Goal: Task Accomplishment & Management: Understand process/instructions

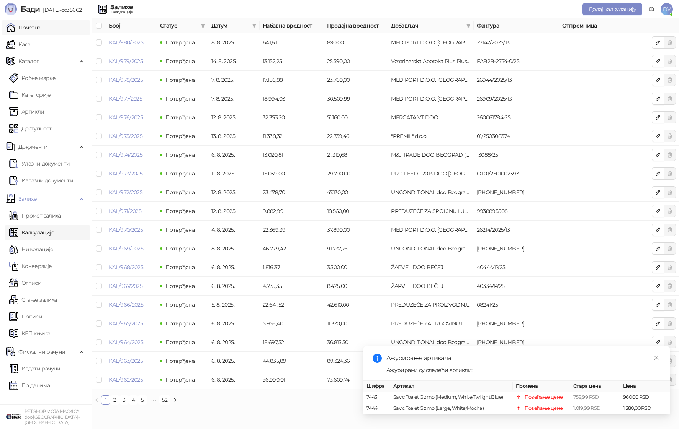
click at [41, 30] on link "Почетна" at bounding box center [23, 27] width 34 height 15
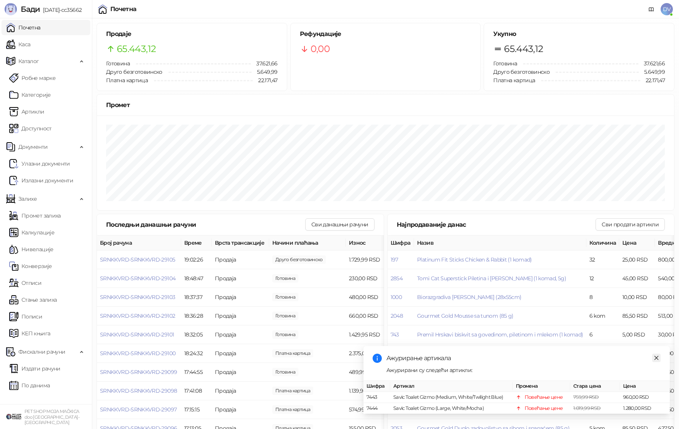
click at [657, 357] on icon "close" at bounding box center [655, 358] width 5 height 5
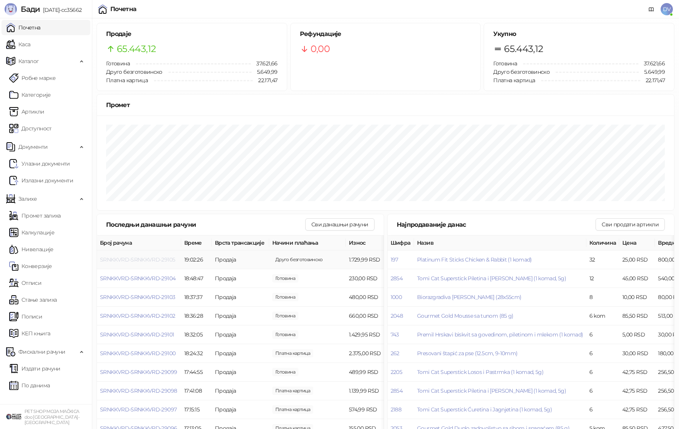
click at [164, 259] on span "SRNKKVRD-SRNKKVRD-29105" at bounding box center [137, 259] width 75 height 7
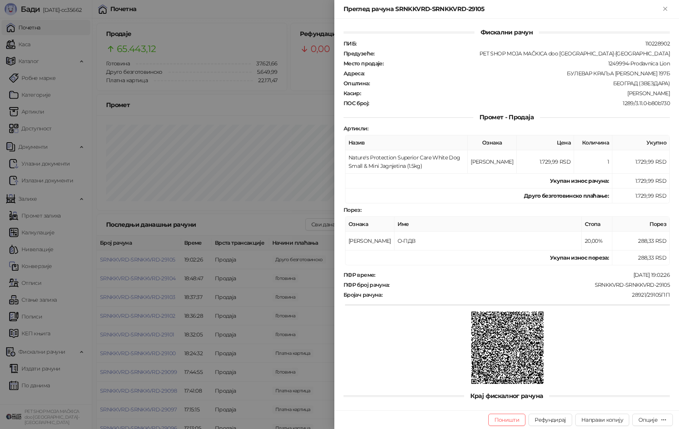
click at [166, 246] on div at bounding box center [339, 214] width 679 height 429
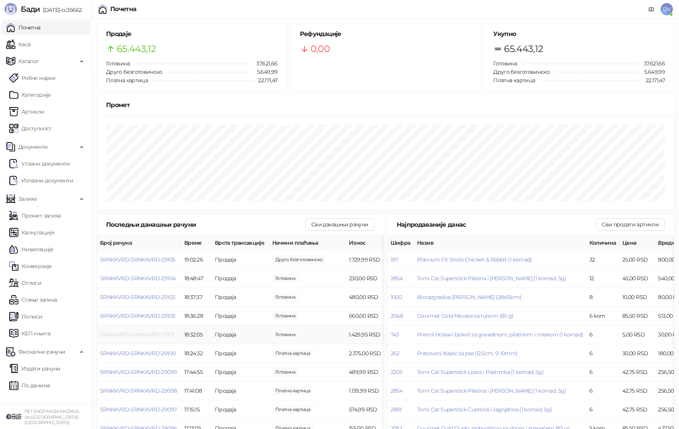
click at [149, 333] on span "SRNKKVRD-SRNKKVRD-29101" at bounding box center [137, 334] width 74 height 7
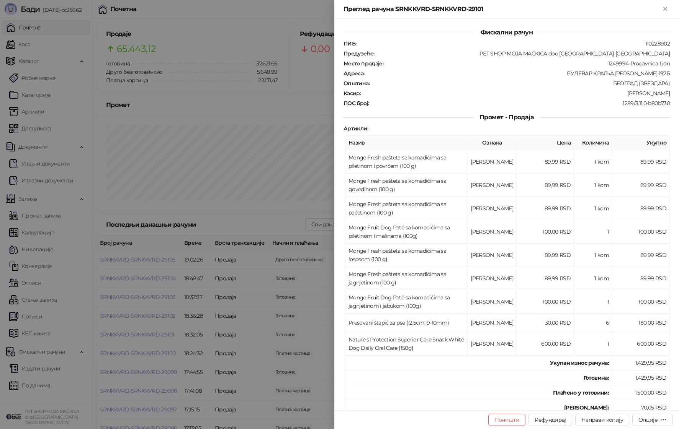
click at [149, 333] on div at bounding box center [339, 214] width 679 height 429
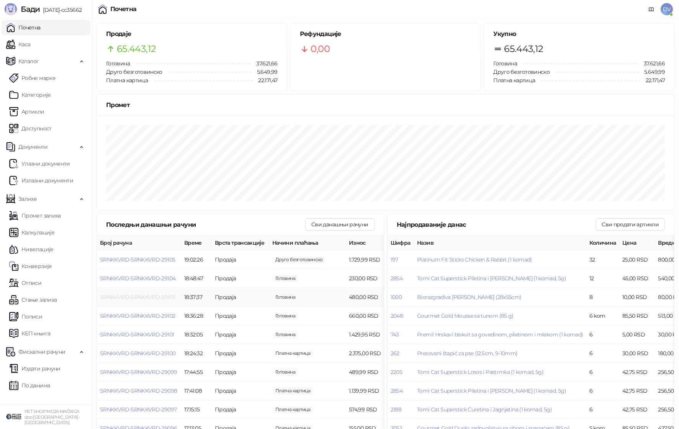
click at [157, 297] on span "SRNKKVRD-SRNKKVRD-29103" at bounding box center [137, 297] width 75 height 7
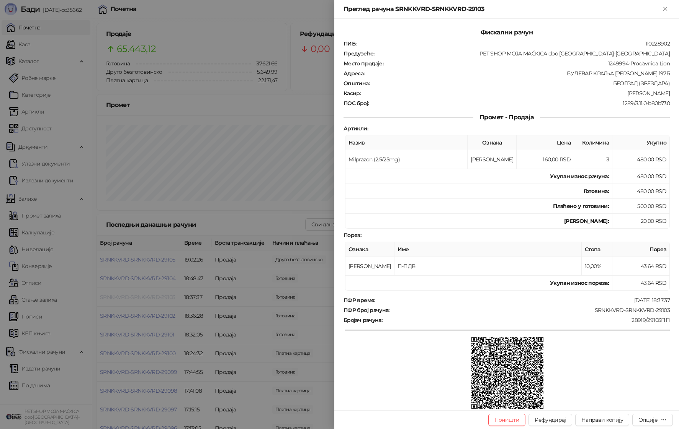
click at [157, 296] on div at bounding box center [339, 214] width 679 height 429
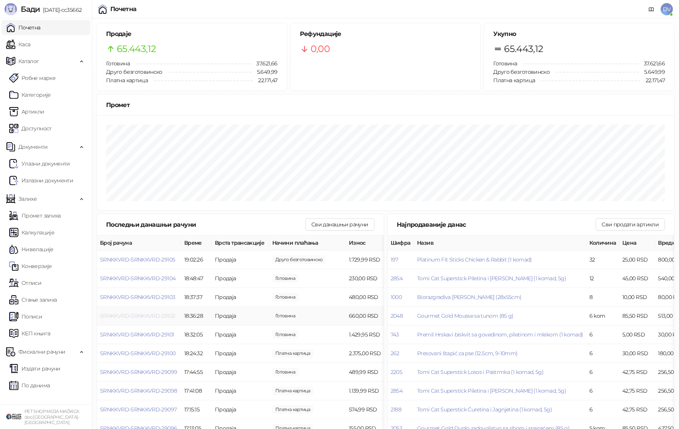
click at [157, 318] on span "SRNKKVRD-SRNKKVRD-29102" at bounding box center [137, 316] width 75 height 7
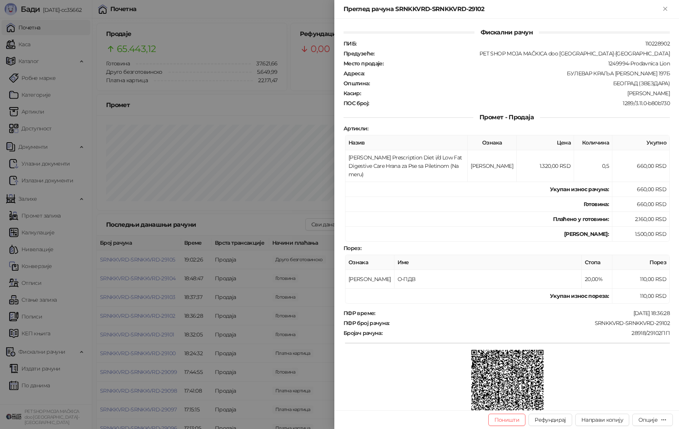
click at [156, 318] on div at bounding box center [339, 214] width 679 height 429
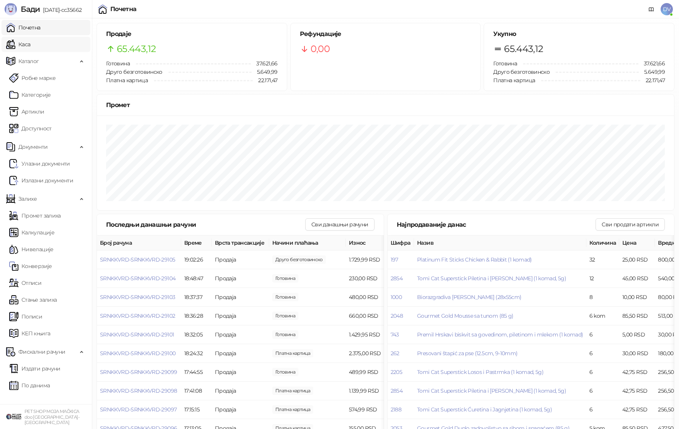
click at [30, 39] on link "Каса" at bounding box center [18, 44] width 24 height 15
click at [32, 23] on link "Почетна" at bounding box center [23, 27] width 34 height 15
click at [167, 259] on span "SRNKKVRD-SRNKKVRD-29106" at bounding box center [137, 259] width 75 height 7
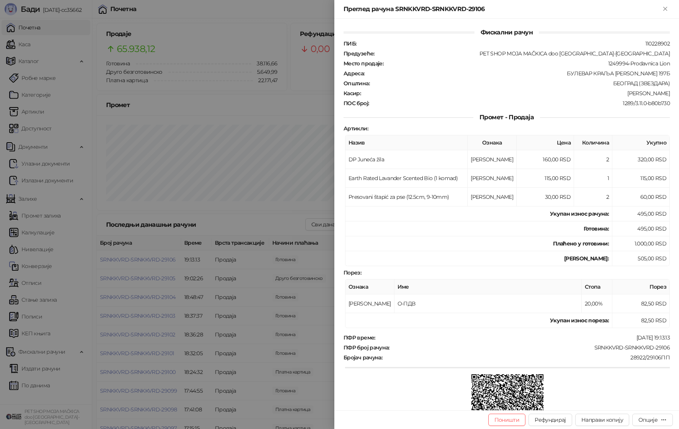
click at [167, 259] on div at bounding box center [339, 214] width 679 height 429
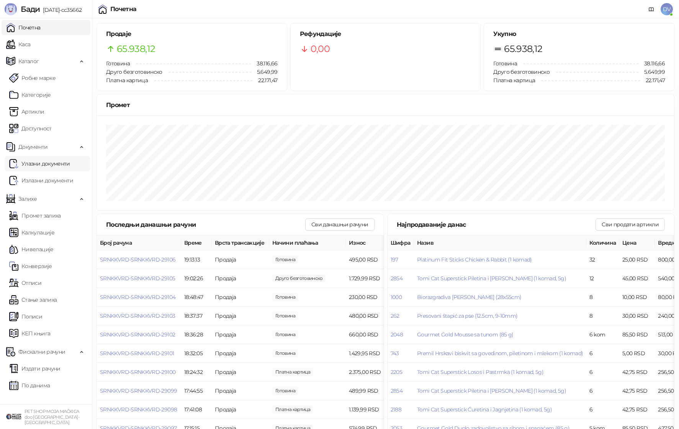
click at [57, 165] on link "Улазни документи" at bounding box center [39, 163] width 61 height 15
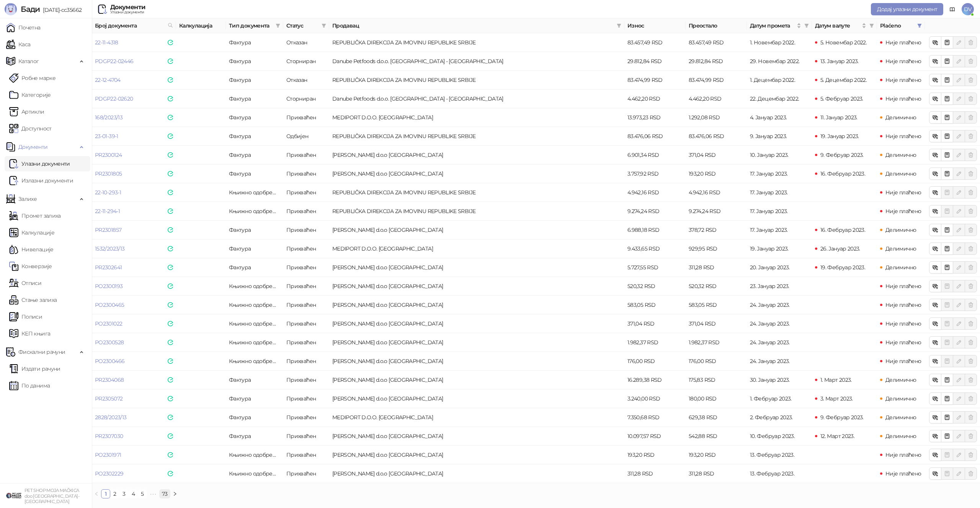
click at [163, 429] on link "73" at bounding box center [165, 494] width 10 height 8
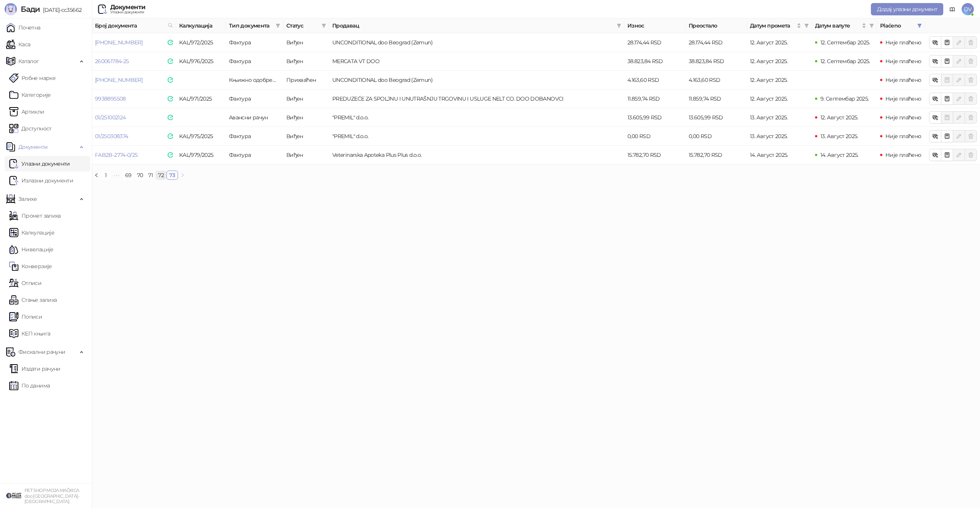
click at [162, 176] on link "72" at bounding box center [161, 175] width 10 height 8
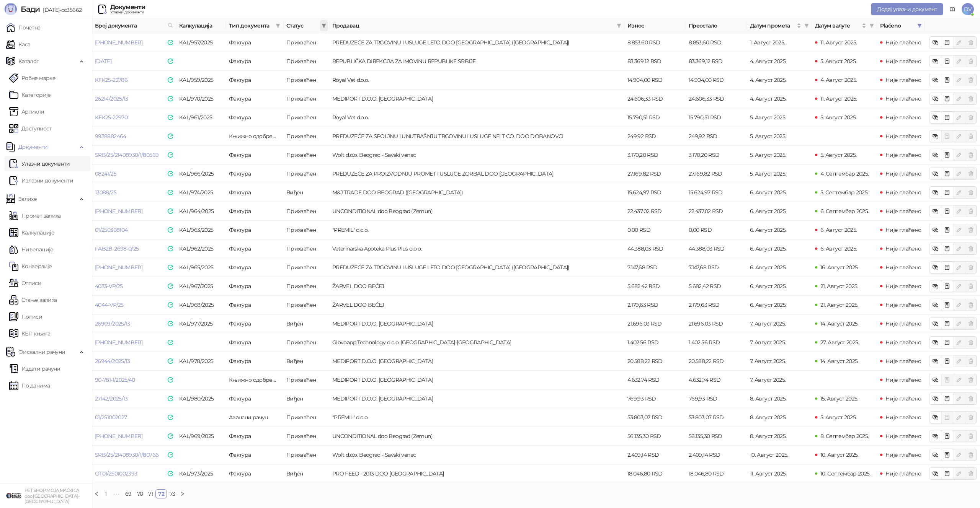
click at [321, 23] on span at bounding box center [324, 25] width 8 height 11
click at [282, 51] on span "Виђен" at bounding box center [273, 52] width 20 height 7
click at [286, 42] on span "Нови" at bounding box center [289, 40] width 64 height 8
click at [312, 145] on span "У реду" at bounding box center [313, 144] width 18 height 7
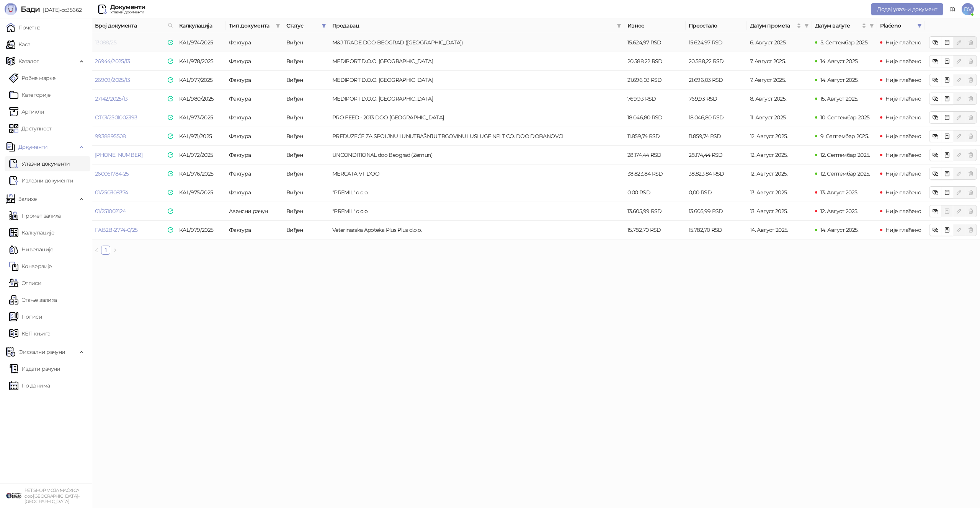
click at [113, 42] on link "13088/25" at bounding box center [105, 42] width 21 height 7
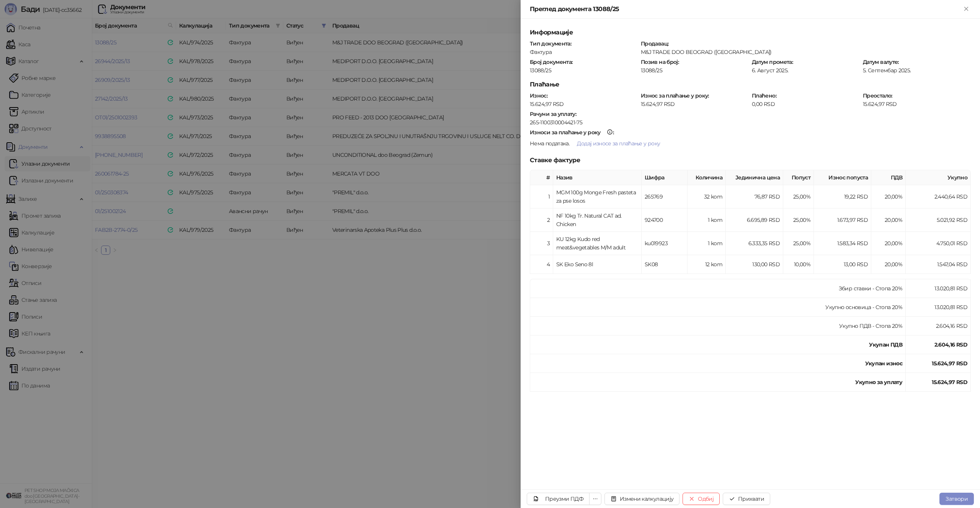
click at [207, 111] on div at bounding box center [490, 254] width 980 height 508
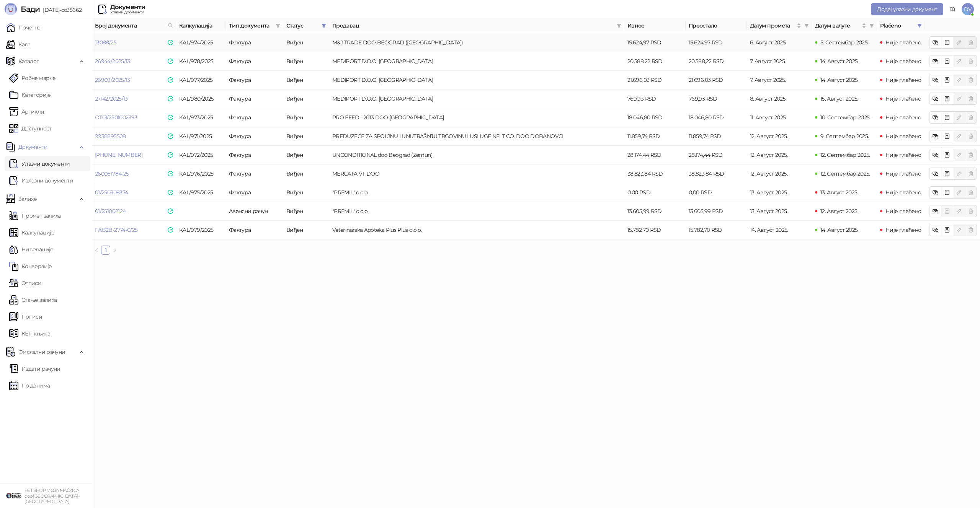
click at [196, 38] on td "KAL/974/2025" at bounding box center [201, 42] width 50 height 19
drag, startPoint x: 122, startPoint y: 43, endPoint x: 95, endPoint y: 43, distance: 27.2
click at [95, 43] on td "13088/25" at bounding box center [134, 42] width 84 height 19
copy link "13088/25"
click at [100, 37] on td "13088/25" at bounding box center [134, 42] width 84 height 19
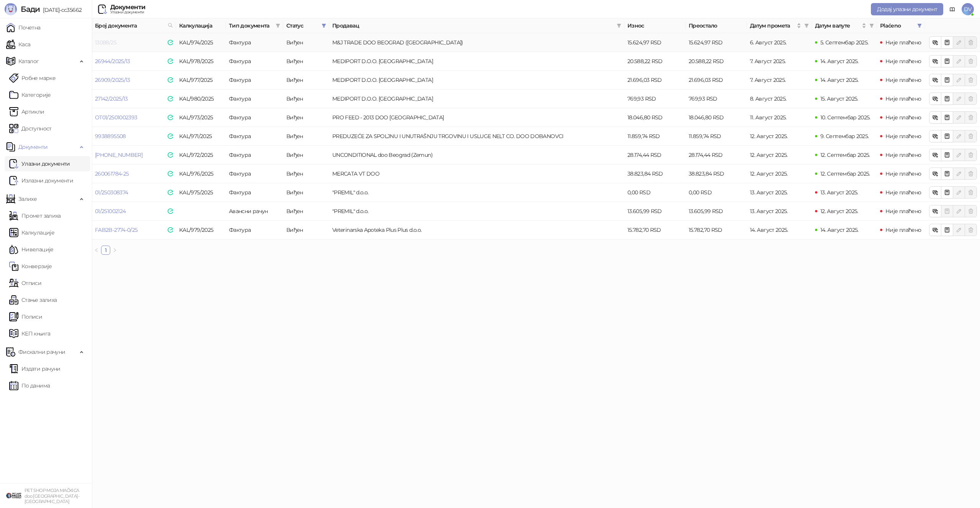
click at [103, 42] on link "13088/25" at bounding box center [105, 42] width 21 height 7
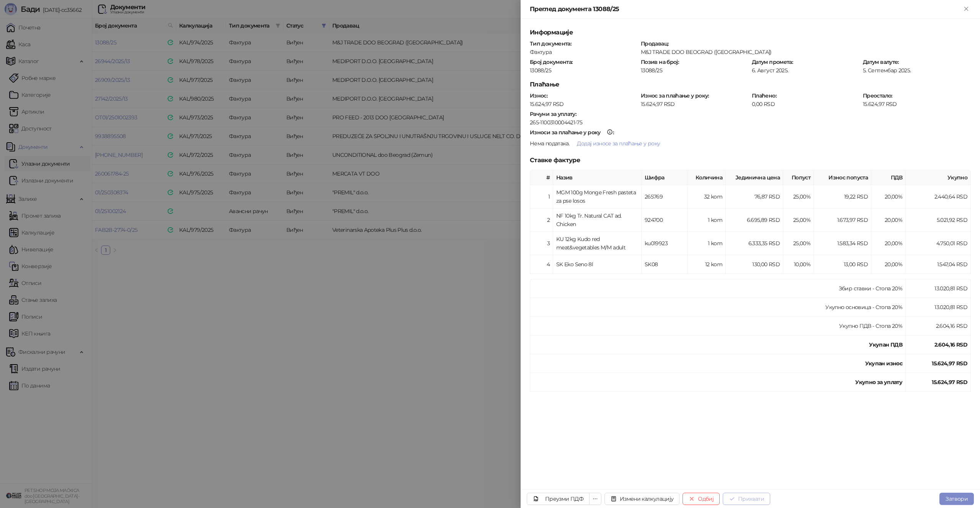
click at [678, 429] on button "Прихвати" at bounding box center [746, 499] width 47 height 12
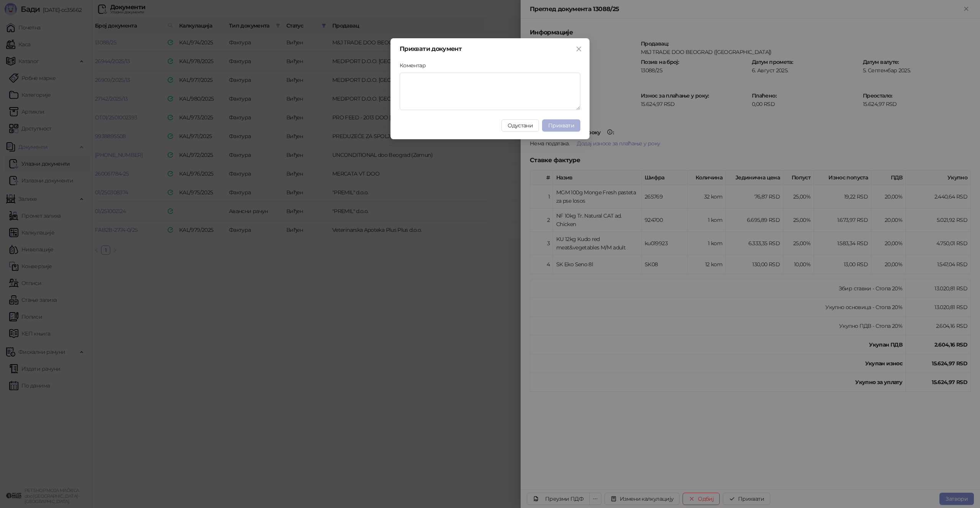
click at [564, 124] on span "Прихвати" at bounding box center [561, 125] width 26 height 7
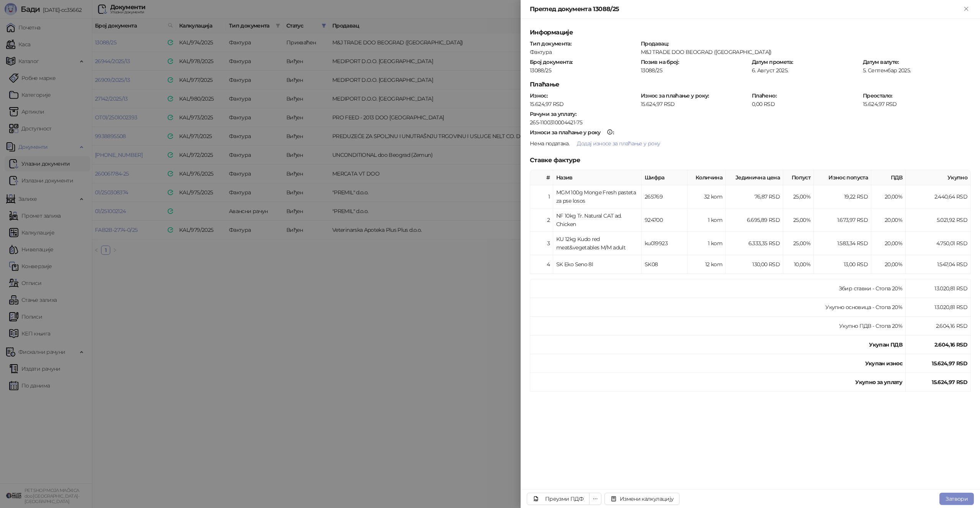
click at [321, 295] on div at bounding box center [490, 254] width 980 height 508
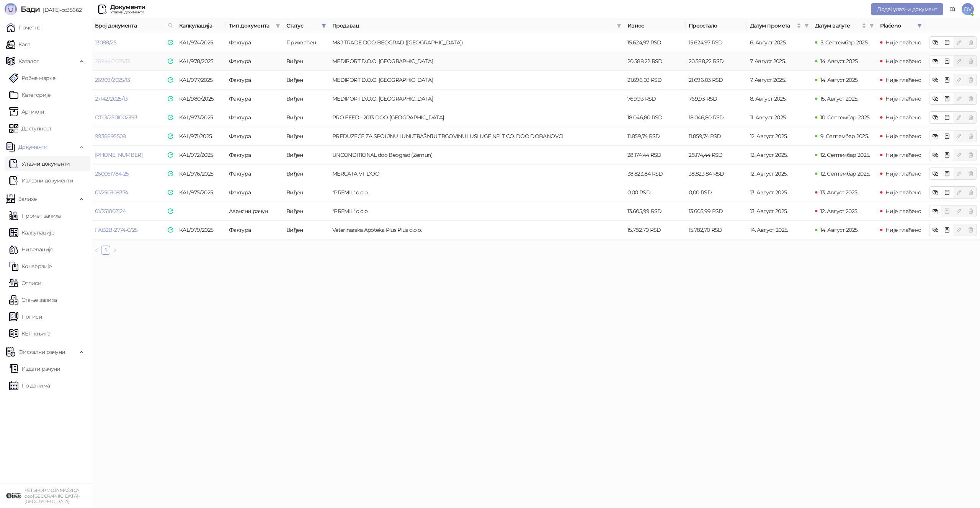
click at [115, 59] on link "26944/2025/13" at bounding box center [112, 61] width 35 height 7
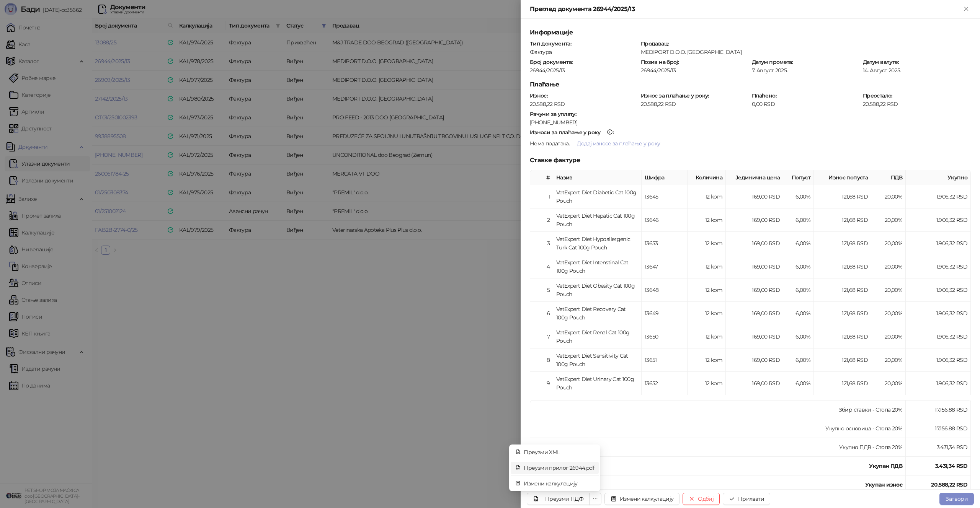
click at [571, 429] on span "Преузми прилог 26944.pdf" at bounding box center [559, 468] width 70 height 8
click at [678, 429] on button "Прихвати" at bounding box center [746, 499] width 47 height 12
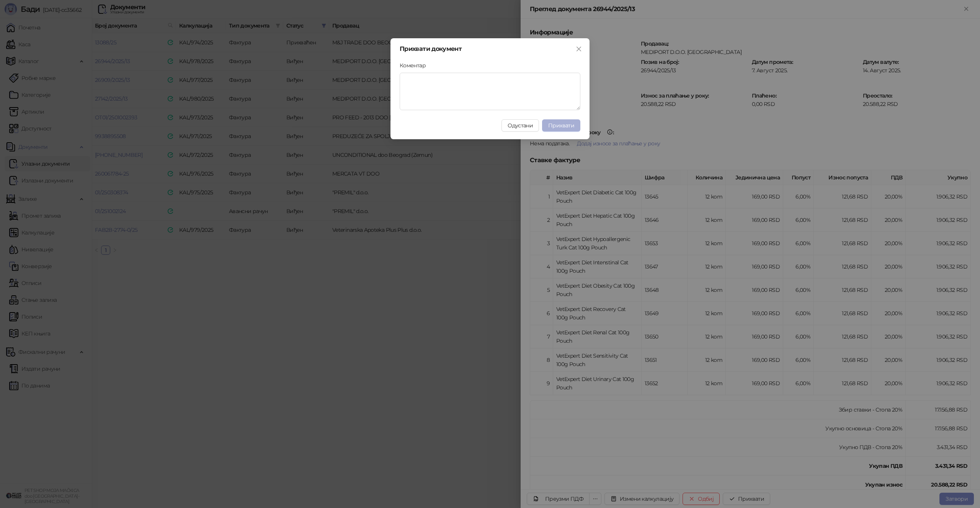
click at [558, 125] on span "Прихвати" at bounding box center [561, 125] width 26 height 7
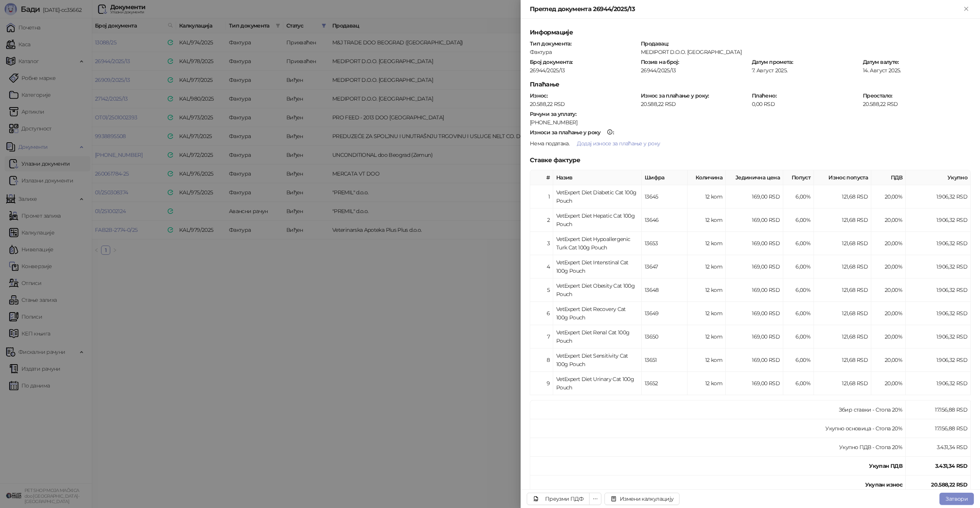
click at [442, 201] on div at bounding box center [490, 254] width 980 height 508
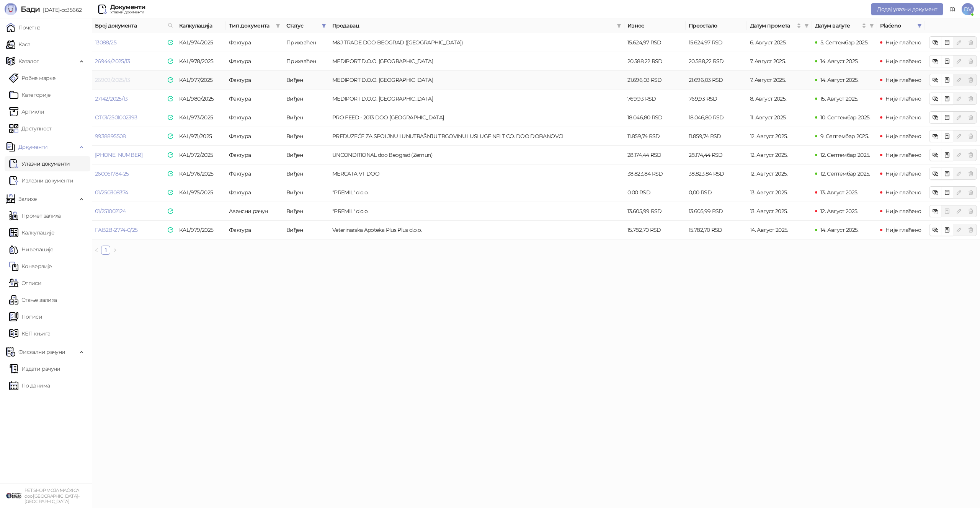
click at [111, 79] on link "26909/2025/13" at bounding box center [112, 80] width 35 height 7
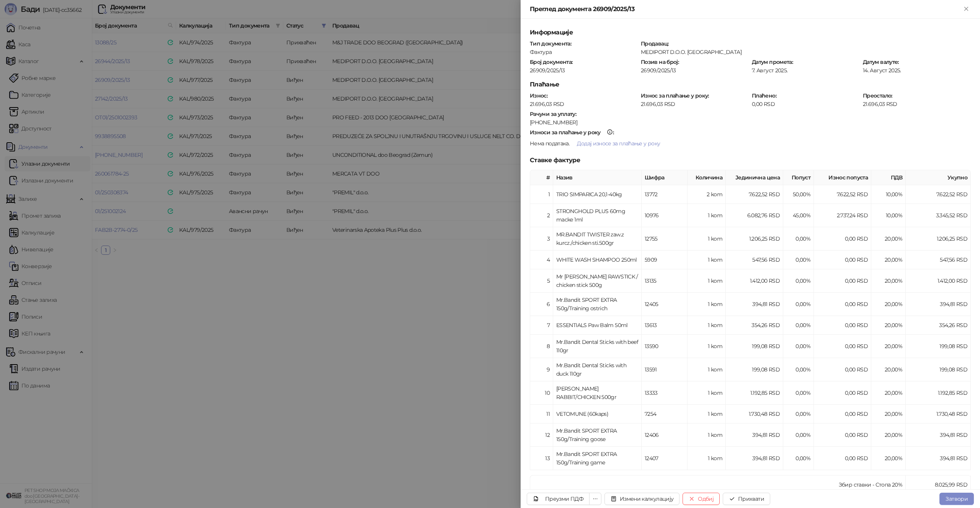
click at [540, 69] on div "26909/2025/13" at bounding box center [583, 70] width 109 height 7
copy div "26909"
click at [584, 429] on span "Преузми прилог 26909.pdf" at bounding box center [559, 468] width 70 height 8
click at [678, 429] on button "Прихвати" at bounding box center [746, 499] width 47 height 12
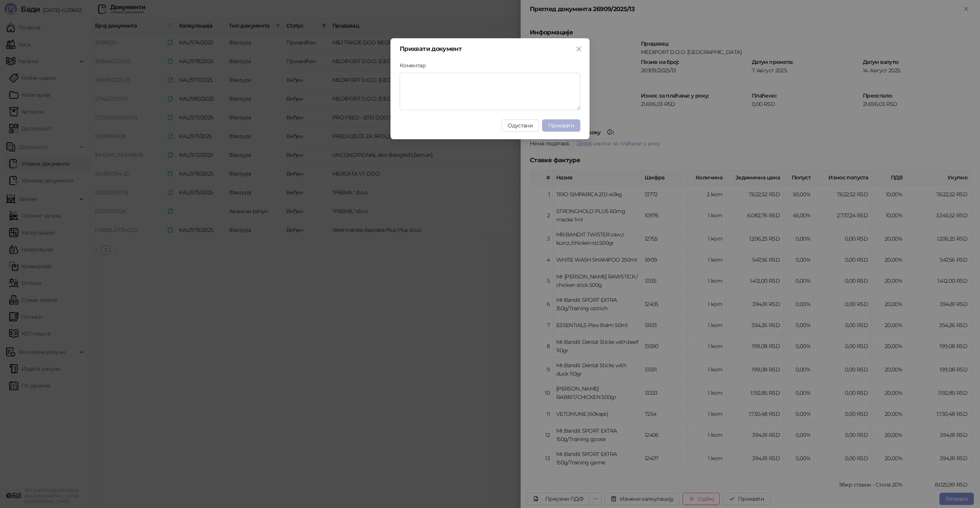
click at [562, 126] on span "Прихвати" at bounding box center [561, 125] width 26 height 7
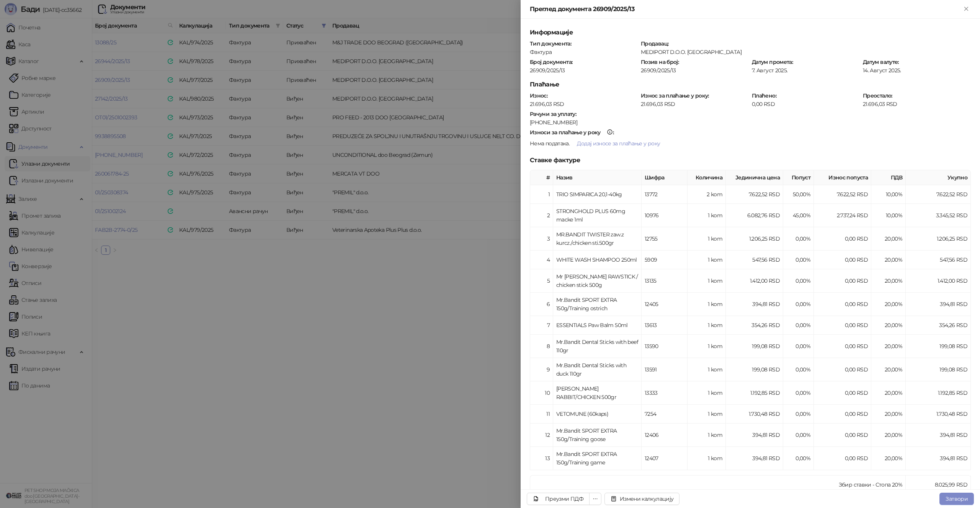
click at [289, 98] on div at bounding box center [490, 254] width 980 height 508
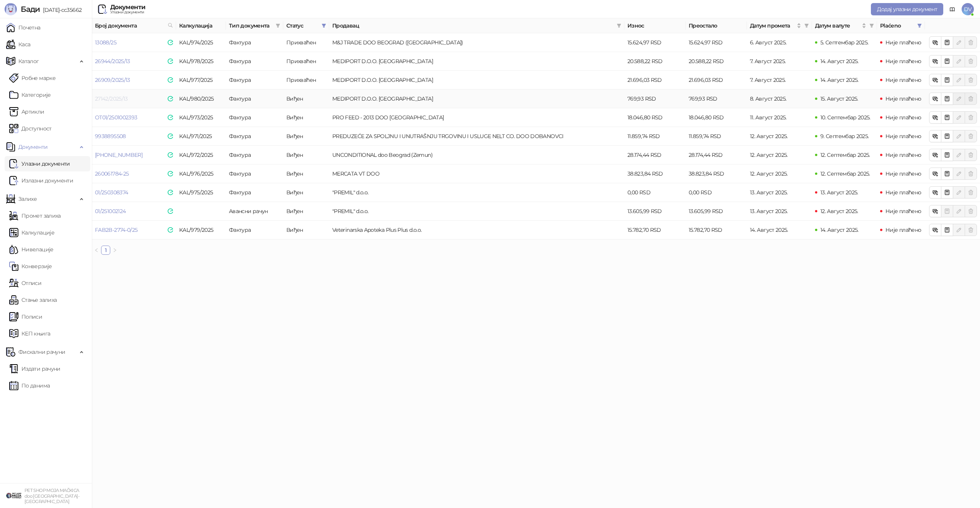
click at [119, 97] on link "27142/2025/13" at bounding box center [111, 98] width 33 height 7
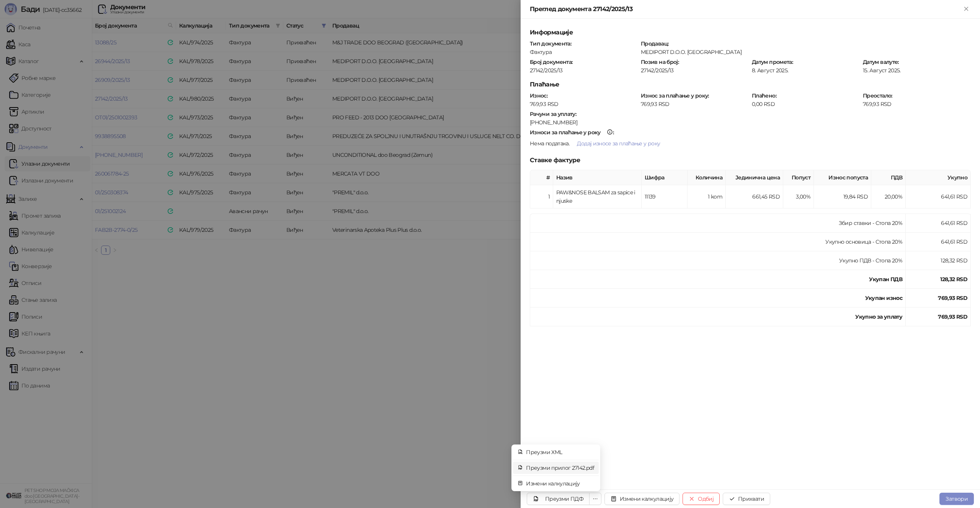
click at [576, 429] on span "Преузми прилог 27142.pdf" at bounding box center [560, 468] width 68 height 8
click at [678, 429] on button "Прихвати" at bounding box center [746, 499] width 47 height 12
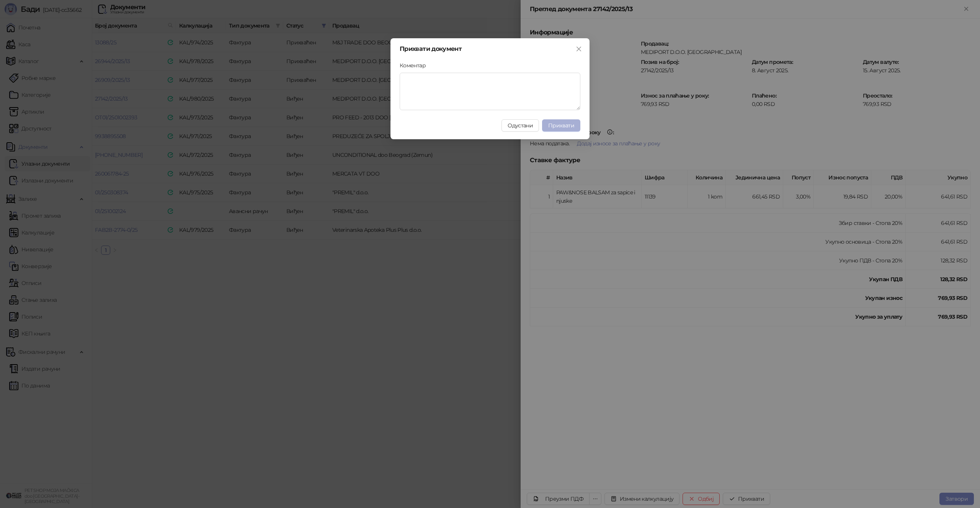
click at [565, 125] on span "Прихвати" at bounding box center [561, 125] width 26 height 7
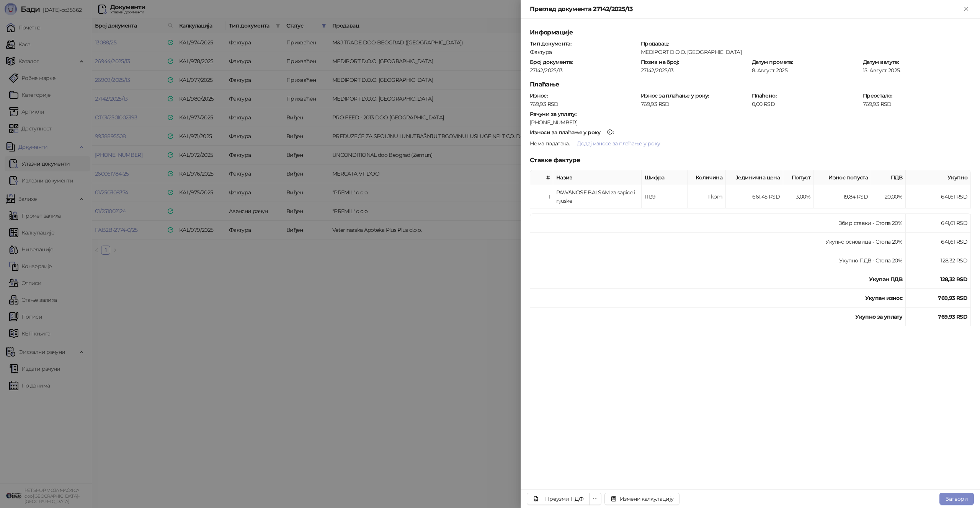
click at [352, 132] on div at bounding box center [490, 254] width 980 height 508
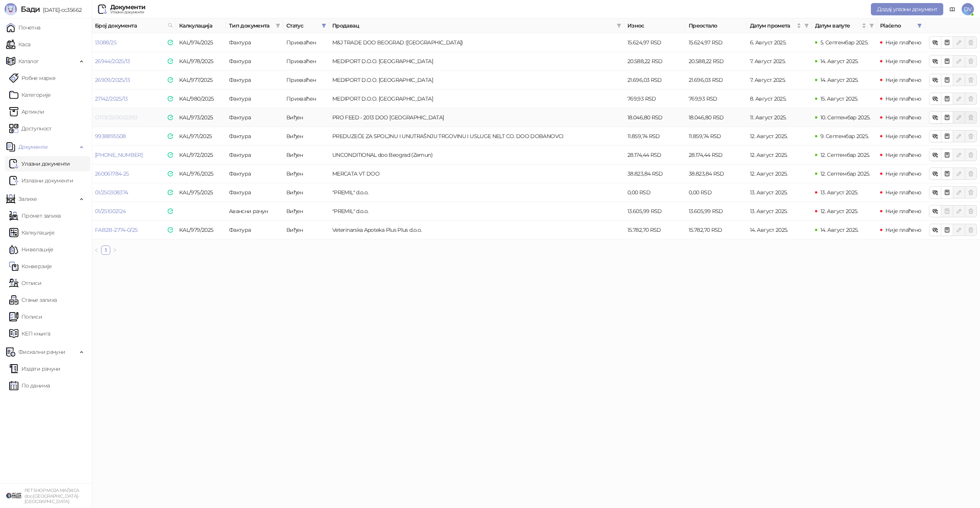
click at [128, 116] on link "OT01/2501002393" at bounding box center [116, 117] width 42 height 7
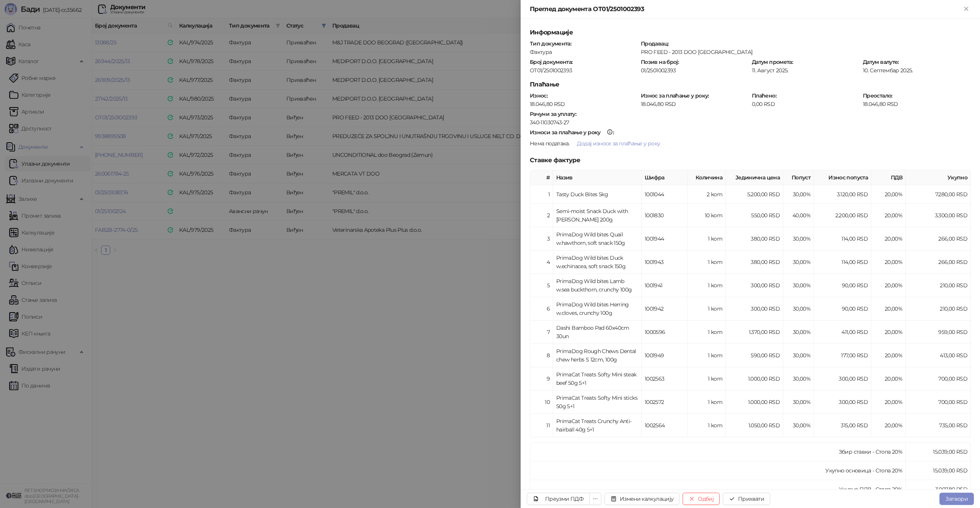
click at [555, 67] on div "OT01/2501002393" at bounding box center [583, 70] width 109 height 7
copy div "OT01/2501002393"
click at [678, 429] on button "Прихвати" at bounding box center [746, 499] width 47 height 12
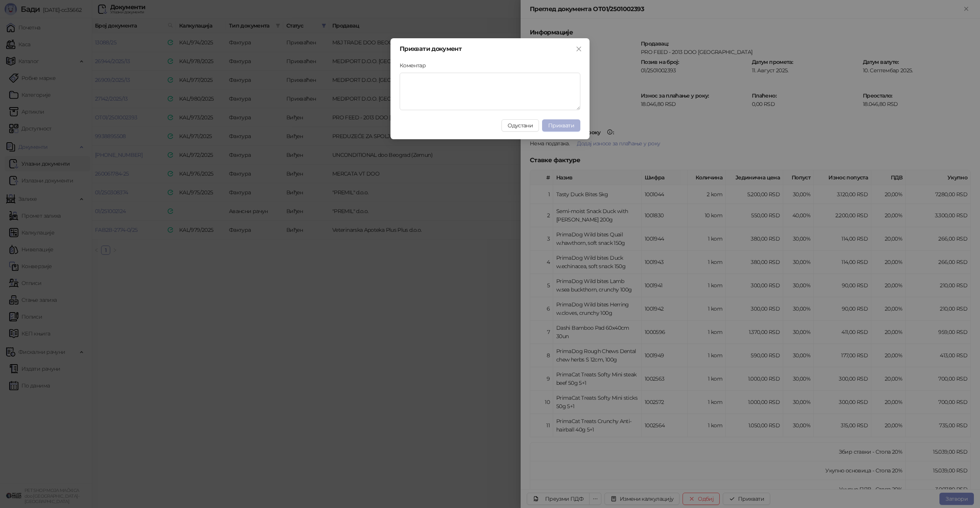
click at [562, 128] on span "Прихвати" at bounding box center [561, 125] width 26 height 7
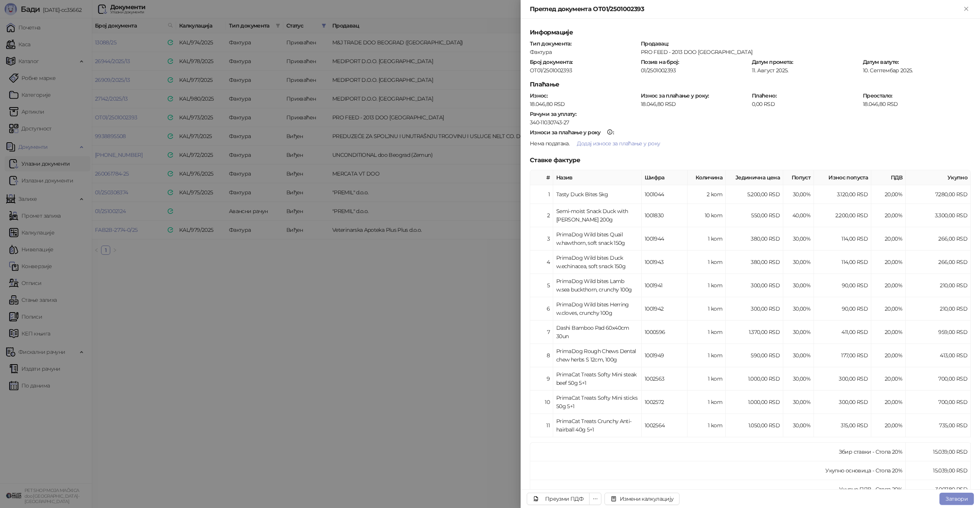
click at [378, 131] on div at bounding box center [490, 254] width 980 height 508
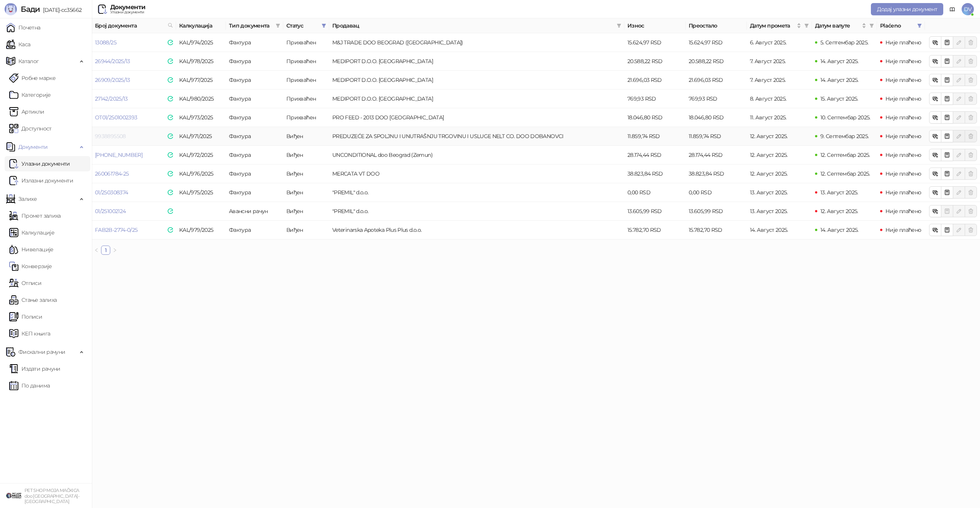
click at [122, 133] on link "9938895508" at bounding box center [110, 136] width 31 height 7
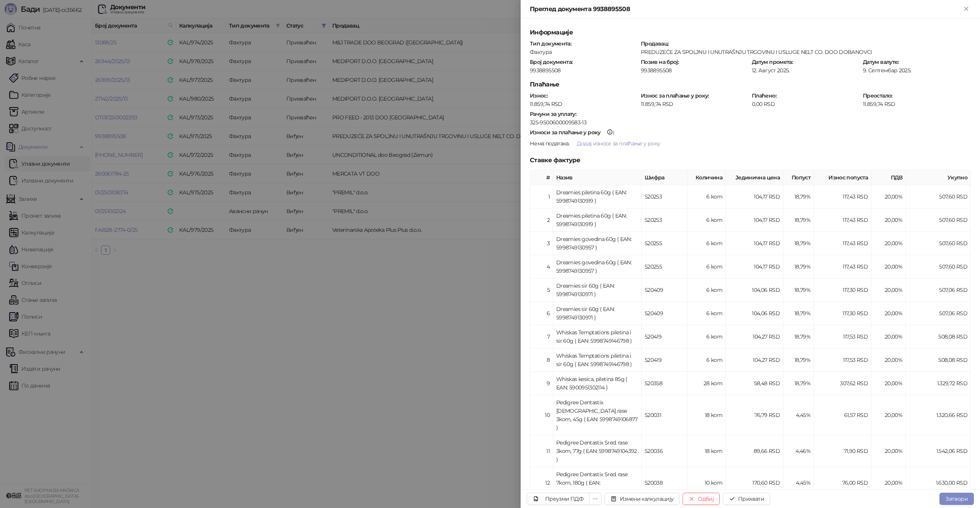
click at [543, 69] on div "9938895508" at bounding box center [583, 70] width 109 height 7
copy div "9938895508"
click at [678, 429] on button "Прихвати" at bounding box center [746, 499] width 47 height 12
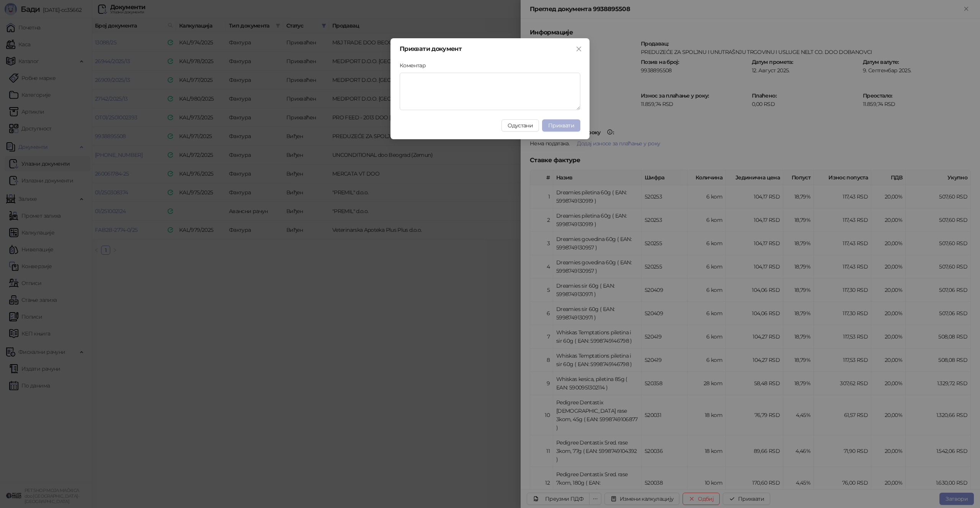
click at [564, 125] on span "Прихвати" at bounding box center [561, 125] width 26 height 7
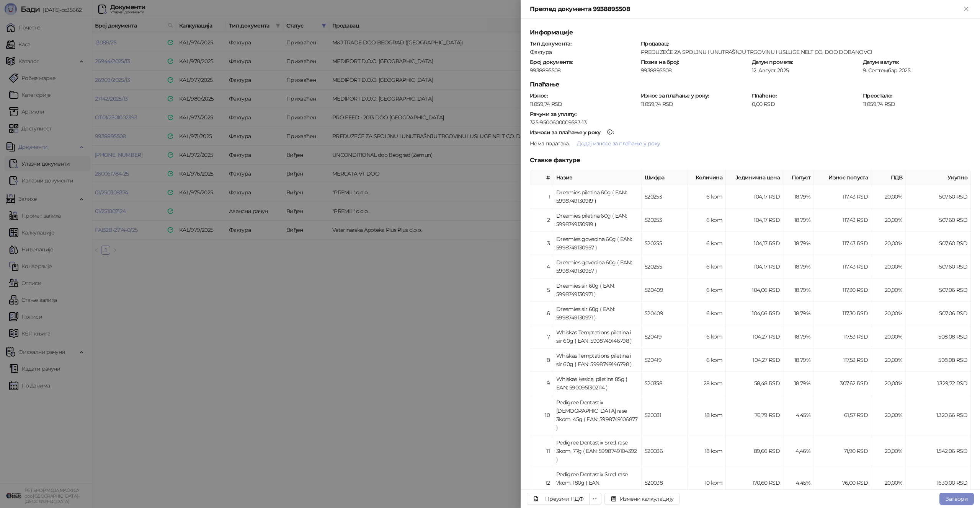
click at [418, 298] on div at bounding box center [490, 254] width 980 height 508
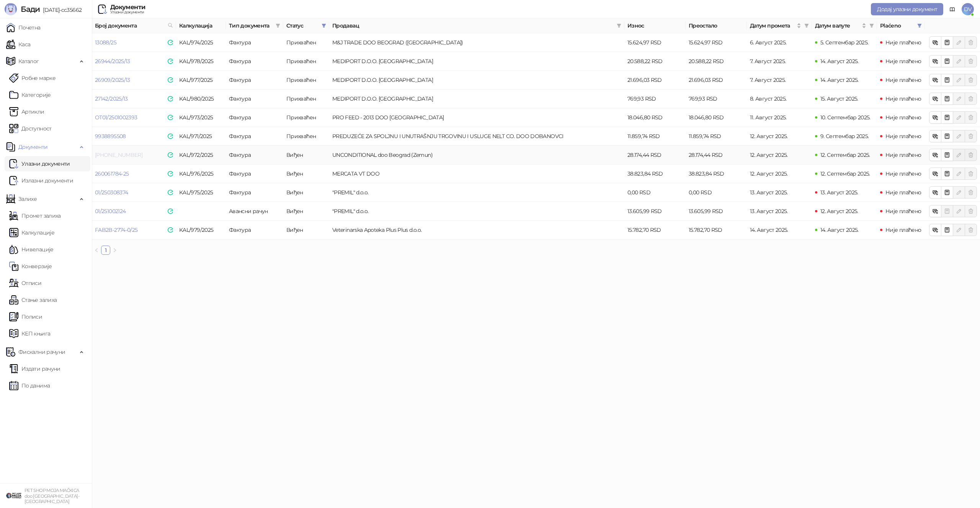
click at [124, 153] on link "25-3000-010479" at bounding box center [118, 155] width 47 height 7
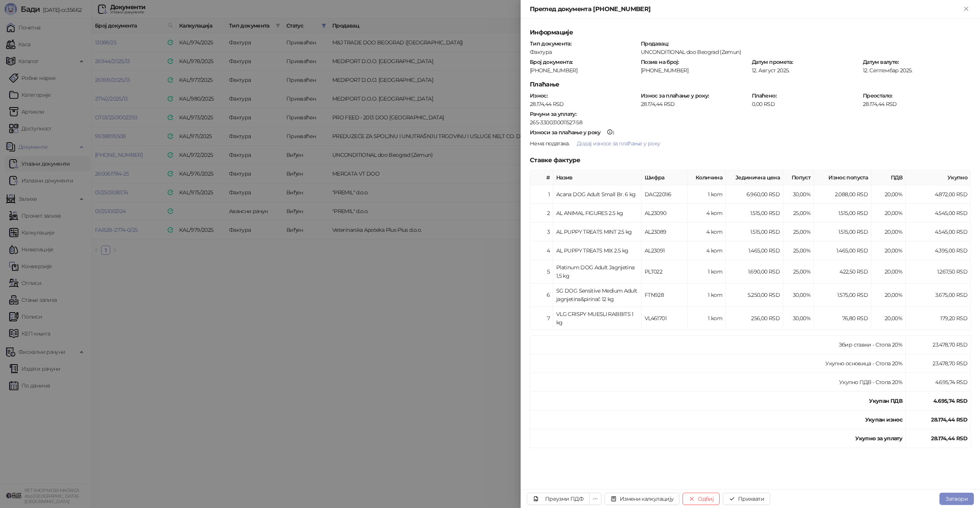
click at [542, 70] on div "25-3000-010479" at bounding box center [583, 70] width 109 height 7
copy div "25-3000-010479"
click at [678, 429] on button "Прихвати" at bounding box center [746, 499] width 47 height 12
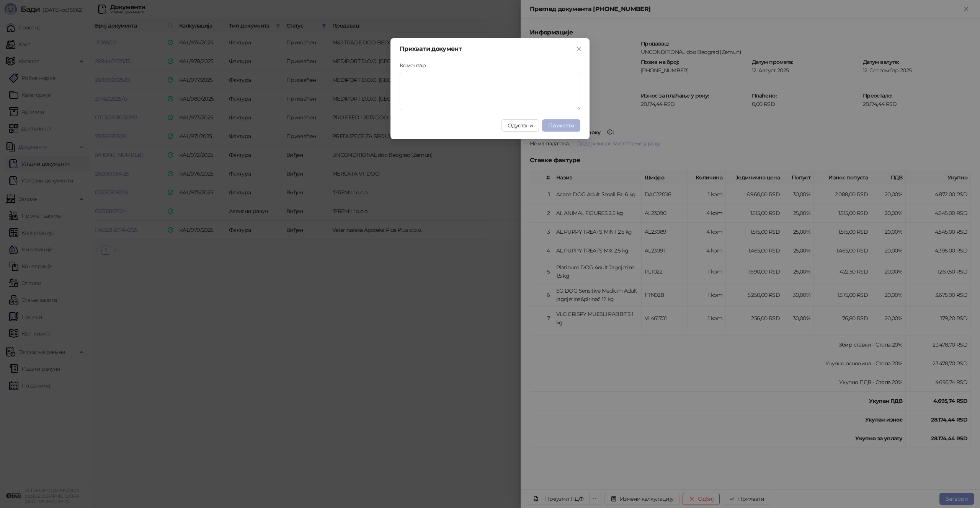
click at [561, 125] on span "Прихвати" at bounding box center [561, 125] width 26 height 7
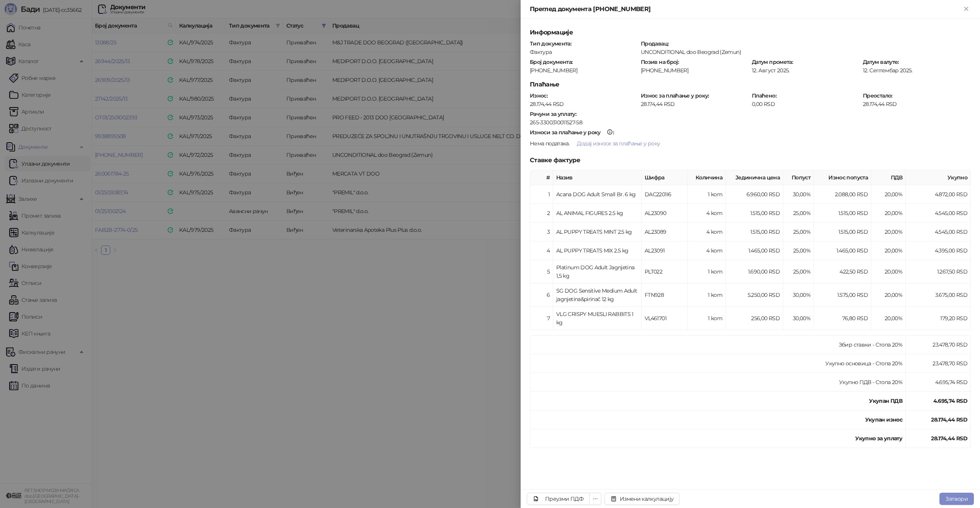
click at [369, 214] on div at bounding box center [490, 254] width 980 height 508
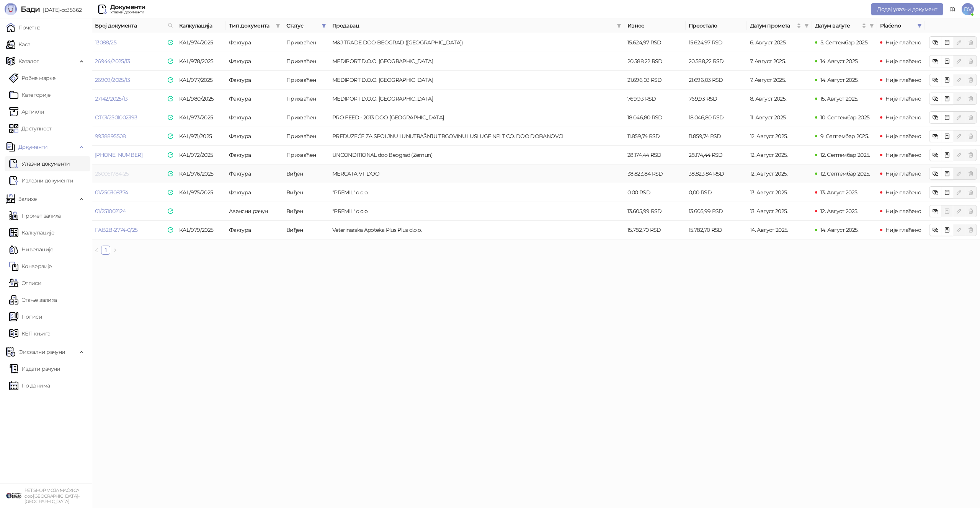
click at [119, 175] on link "260061784-25" at bounding box center [112, 173] width 34 height 7
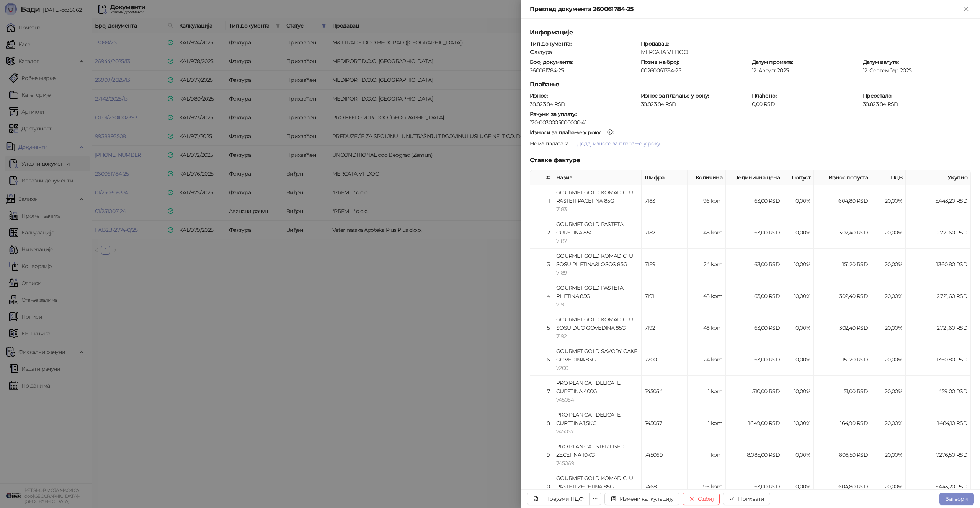
click at [549, 67] on div "260061784-25" at bounding box center [583, 70] width 109 height 7
copy div "260061784-25"
click at [678, 429] on button "Прихвати" at bounding box center [746, 499] width 47 height 12
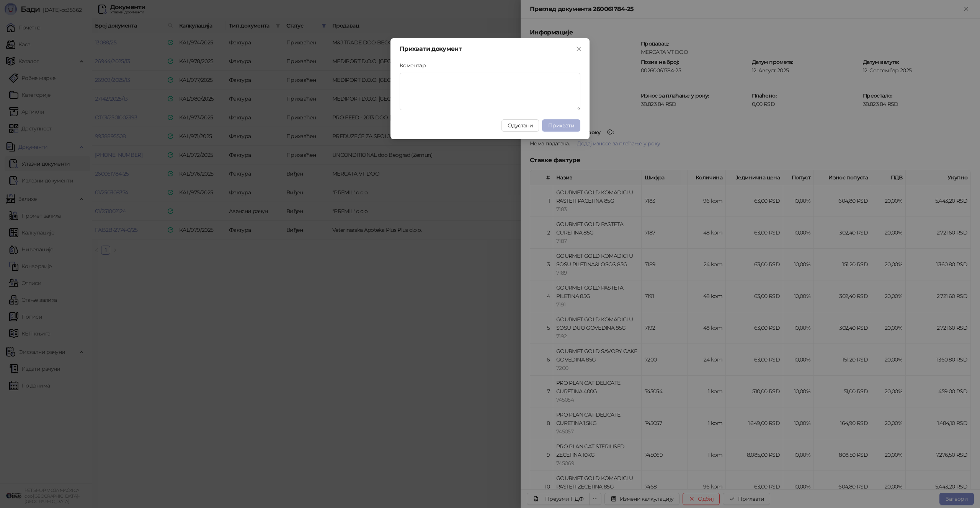
click at [567, 124] on span "Прихвати" at bounding box center [561, 125] width 26 height 7
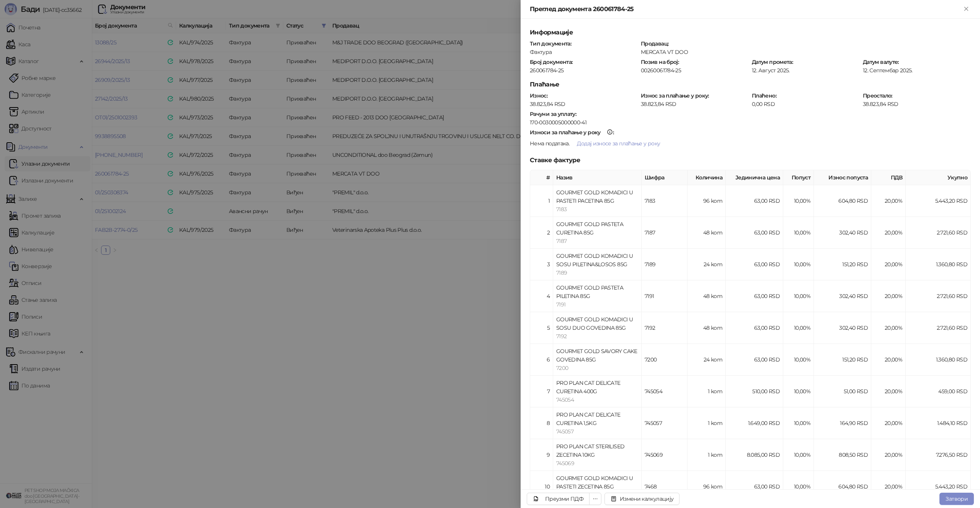
click at [293, 202] on div at bounding box center [490, 254] width 980 height 508
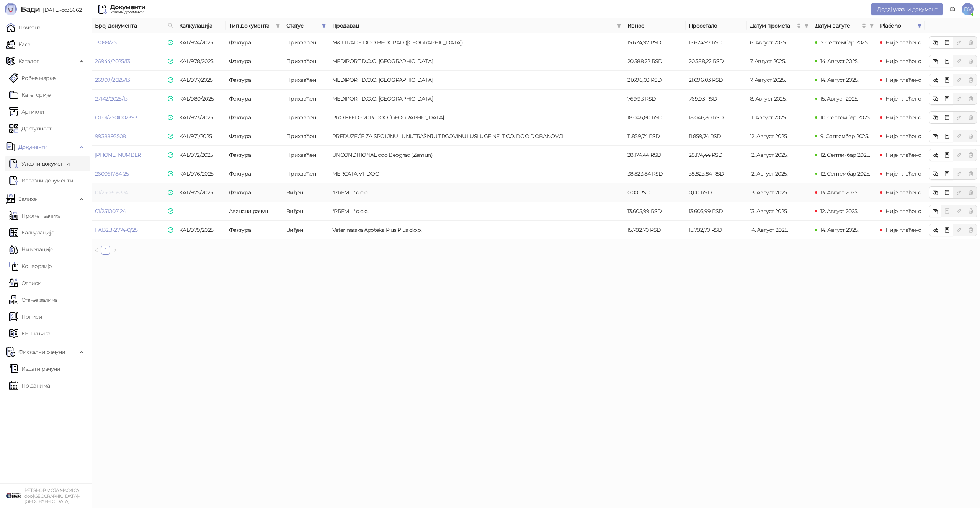
click at [110, 194] on link "01/250308374" at bounding box center [111, 192] width 33 height 7
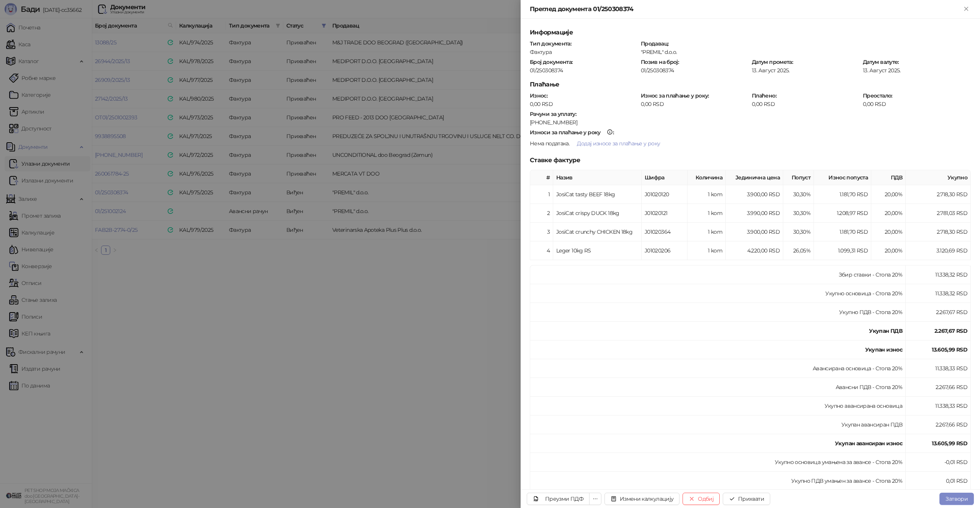
click at [533, 73] on div "01/250308374" at bounding box center [583, 70] width 109 height 7
copy div "01/250308374"
click at [678, 429] on button "Прихвати" at bounding box center [746, 499] width 47 height 12
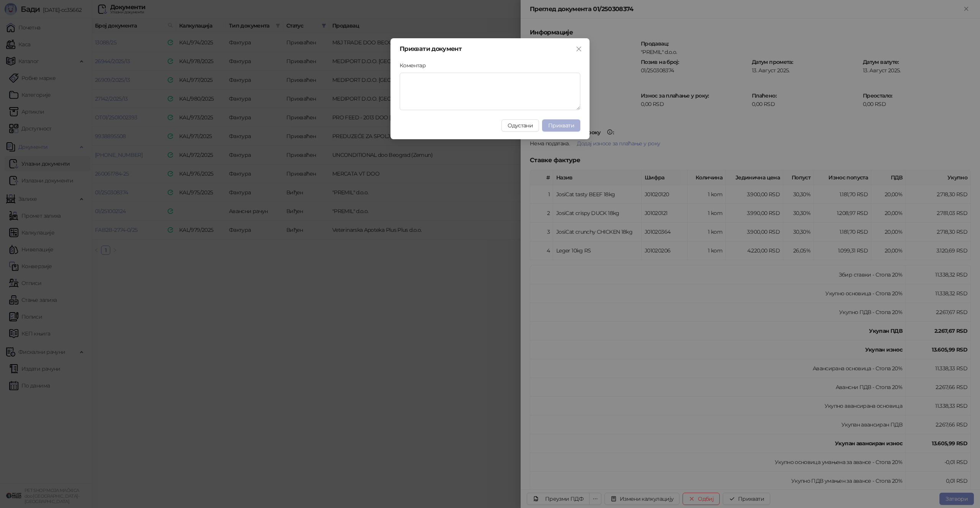
click at [570, 123] on span "Прихвати" at bounding box center [561, 125] width 26 height 7
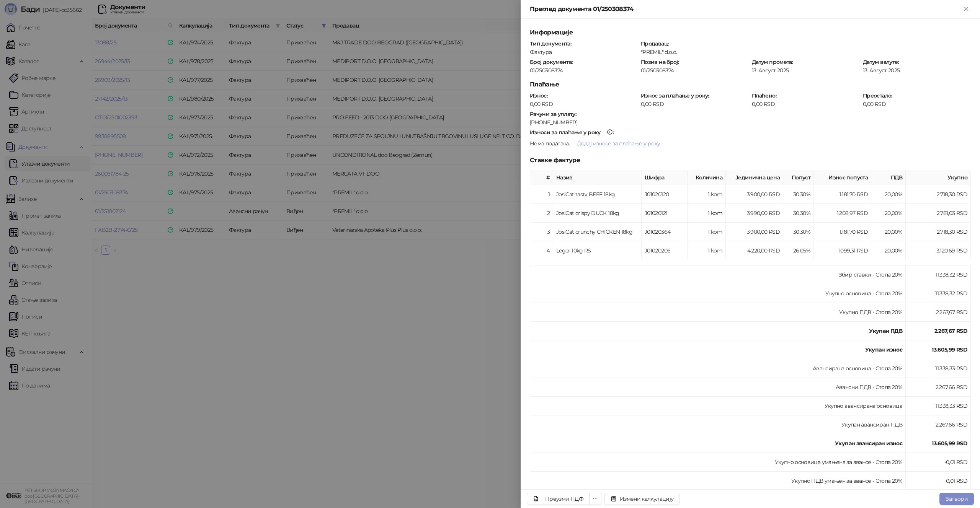
click at [103, 205] on div at bounding box center [490, 254] width 980 height 508
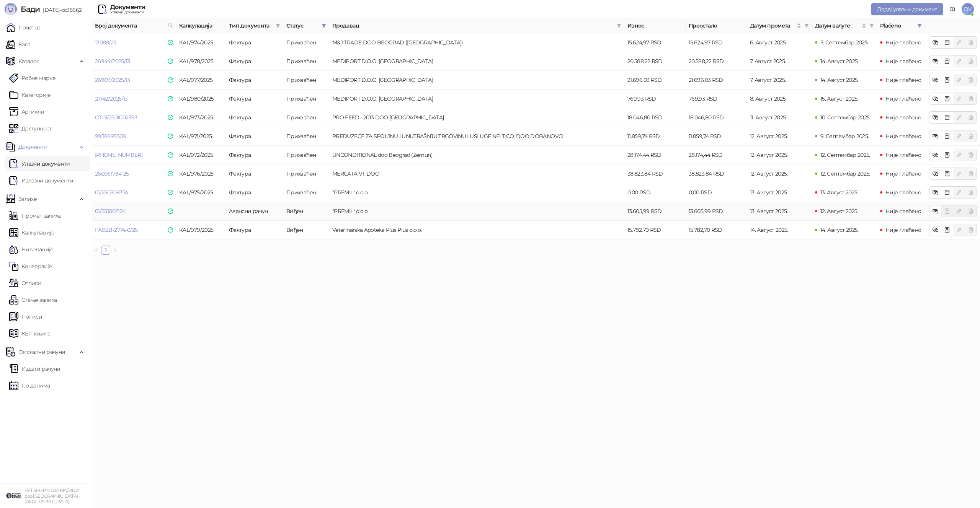
click at [117, 215] on td "01/251002124" at bounding box center [134, 211] width 84 height 19
click at [120, 208] on link "01/251002124" at bounding box center [110, 211] width 31 height 7
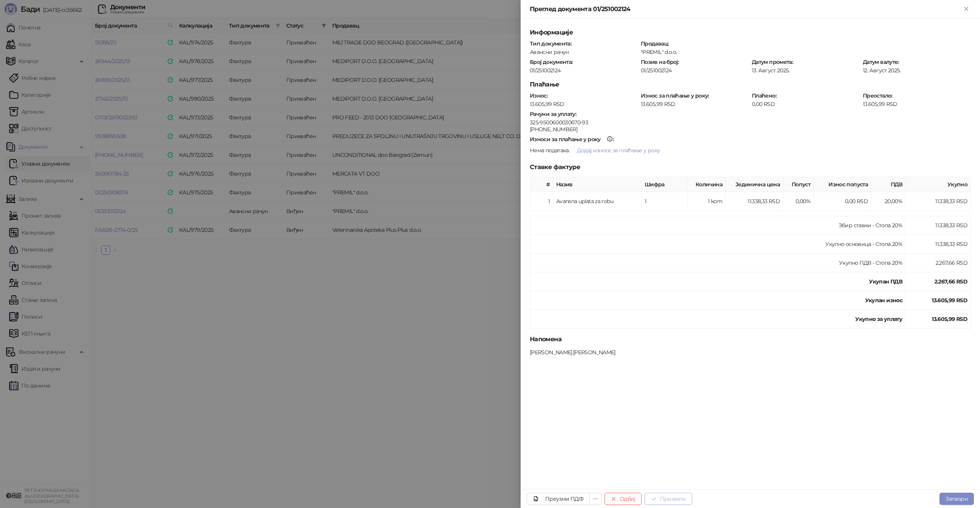
click at [668, 429] on button "Прихвати" at bounding box center [667, 499] width 47 height 12
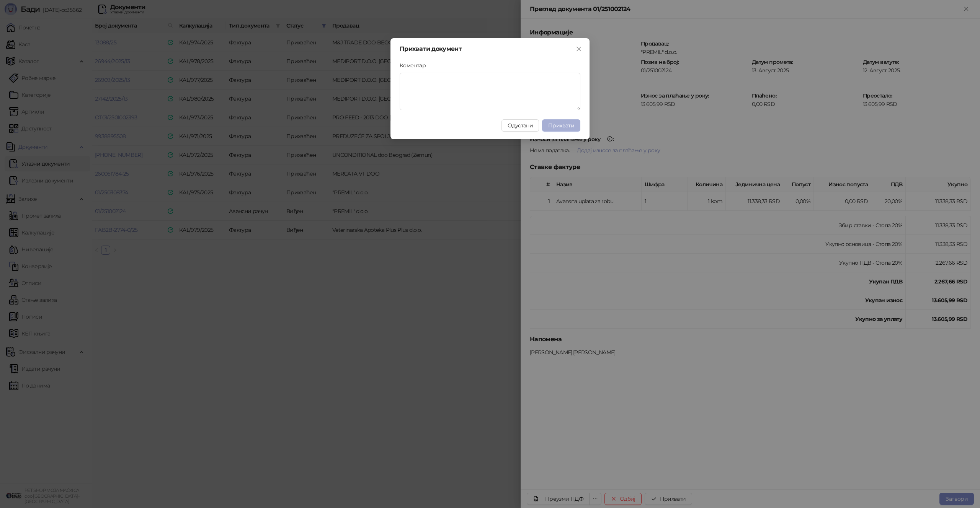
click at [572, 126] on span "Прихвати" at bounding box center [561, 125] width 26 height 7
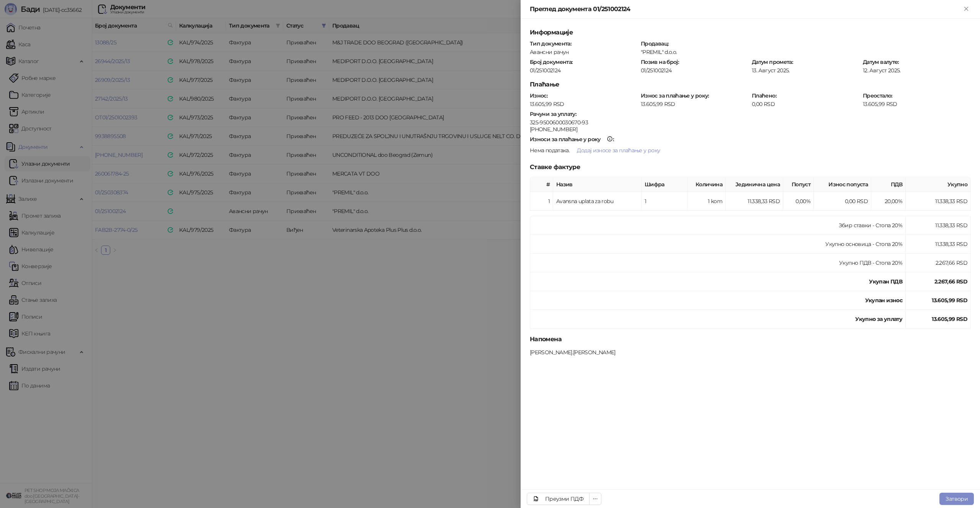
click at [281, 231] on div at bounding box center [490, 254] width 980 height 508
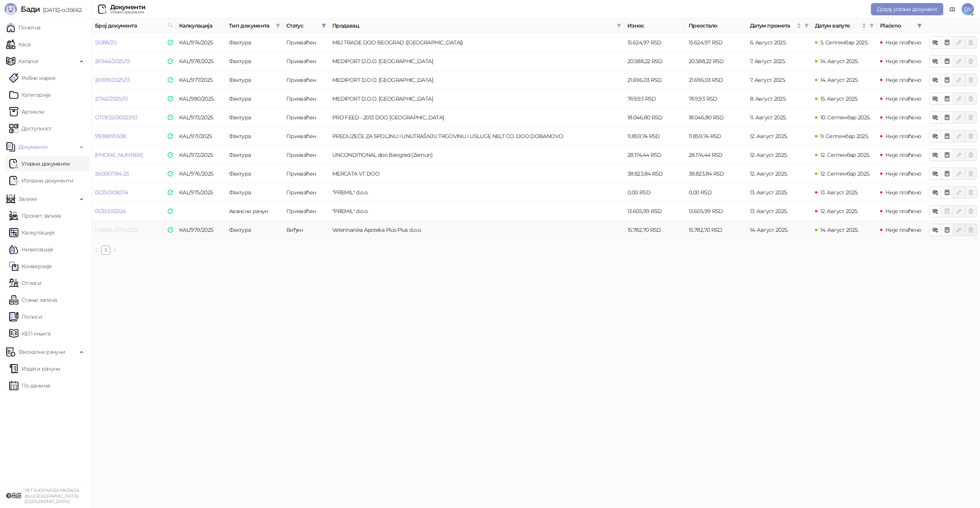
click at [123, 231] on link "FAB2B-2774-0/25" at bounding box center [116, 230] width 42 height 7
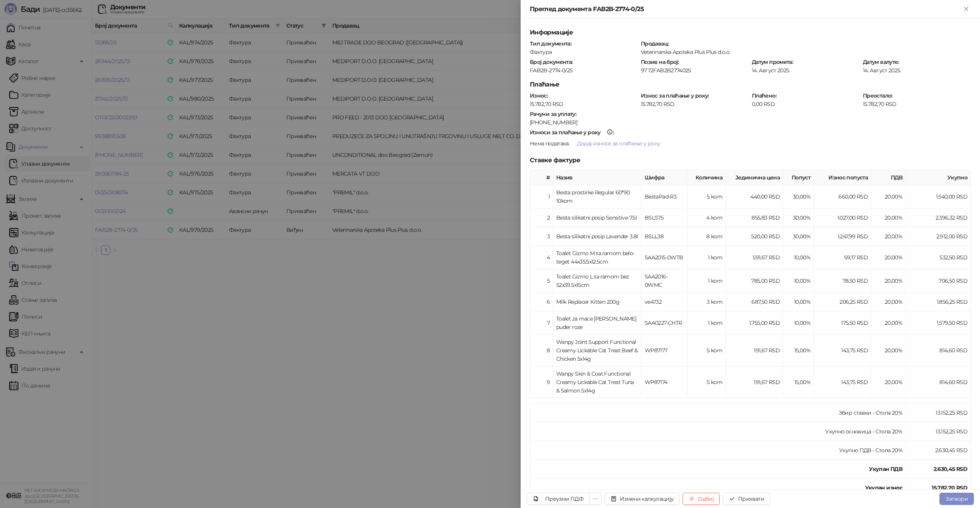
click at [546, 69] on div "FAB2B-2774-0/25" at bounding box center [583, 70] width 109 height 7
copy div "FAB2B-2774-0/25"
click at [312, 354] on div at bounding box center [490, 254] width 980 height 508
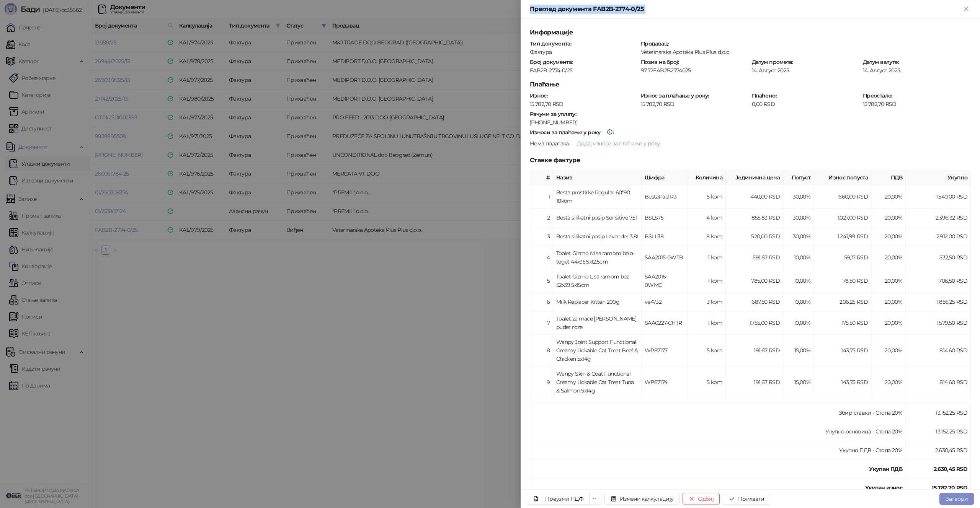
click at [312, 354] on div at bounding box center [490, 254] width 980 height 508
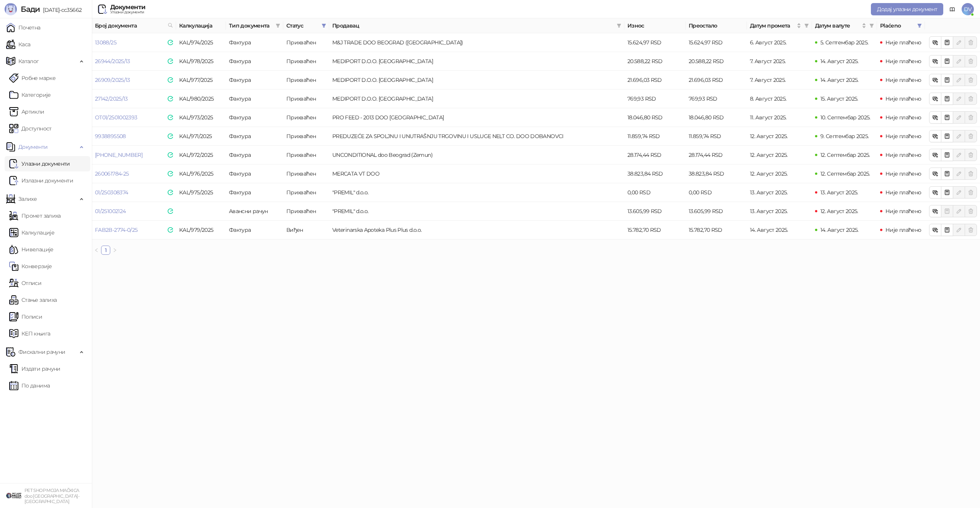
click at [623, 28] on th "Продавац" at bounding box center [476, 25] width 295 height 15
click at [620, 27] on icon "filter" at bounding box center [619, 25] width 5 height 5
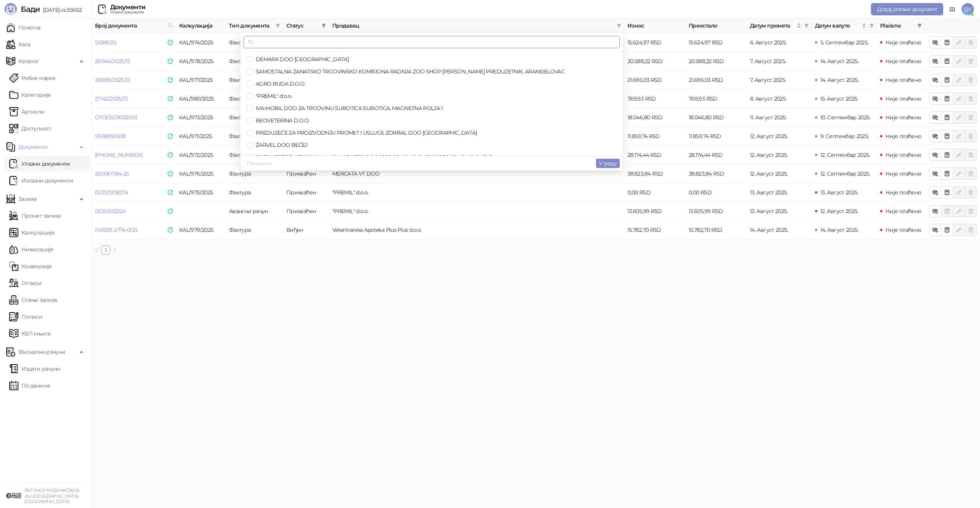
click at [533, 38] on input "text" at bounding box center [435, 42] width 360 height 8
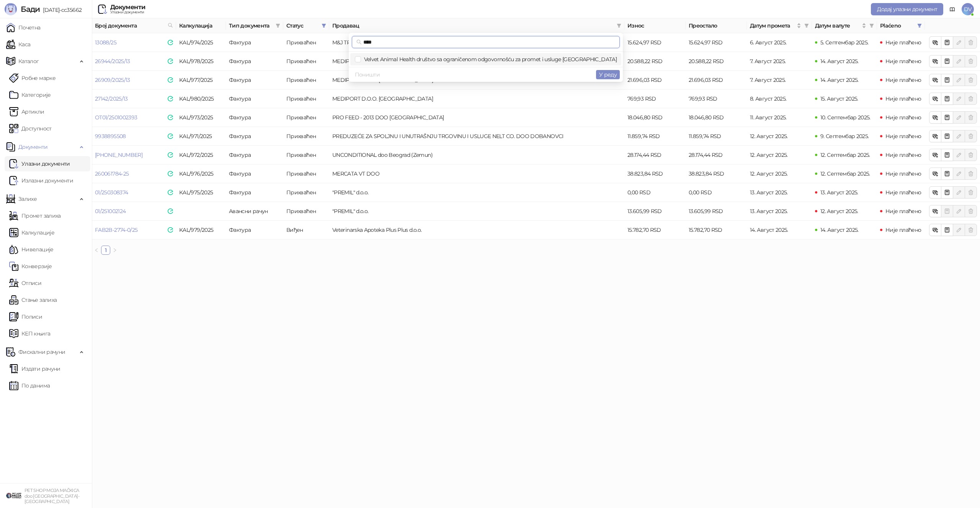
type input "****"
click at [533, 56] on span "Velvet Animal Health društvo sa ograničenom odgovornošću za promet i usluge Beo…" at bounding box center [489, 59] width 256 height 7
click at [604, 71] on span "У реду" at bounding box center [608, 74] width 18 height 7
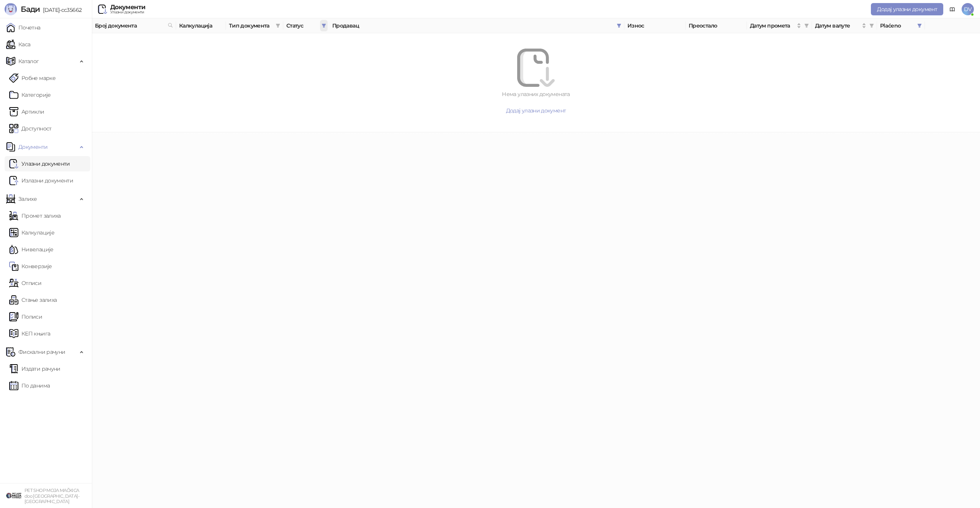
click at [322, 25] on icon "filter" at bounding box center [323, 25] width 5 height 5
click at [266, 144] on span "Поништи" at bounding box center [269, 144] width 25 height 7
click at [316, 143] on span "У реду" at bounding box center [313, 144] width 18 height 7
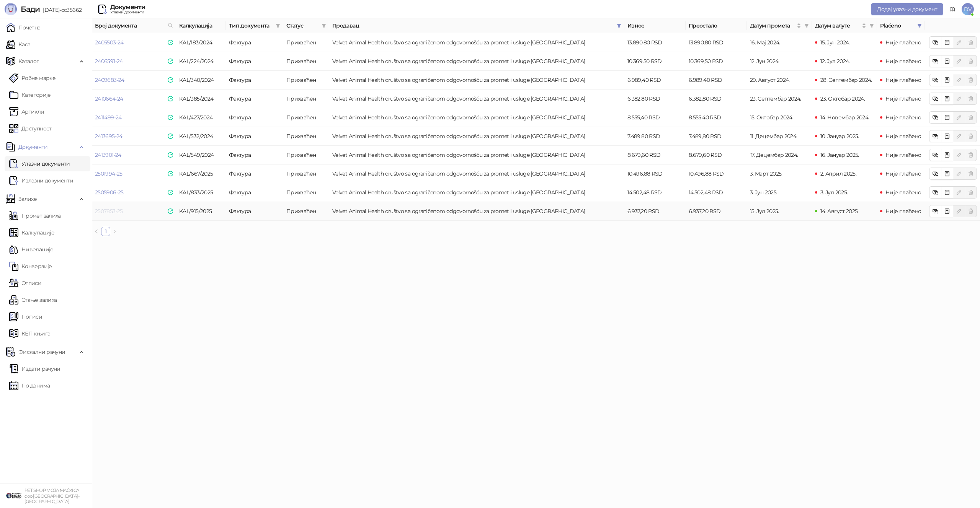
click at [113, 210] on link "2507853-25" at bounding box center [109, 211] width 28 height 7
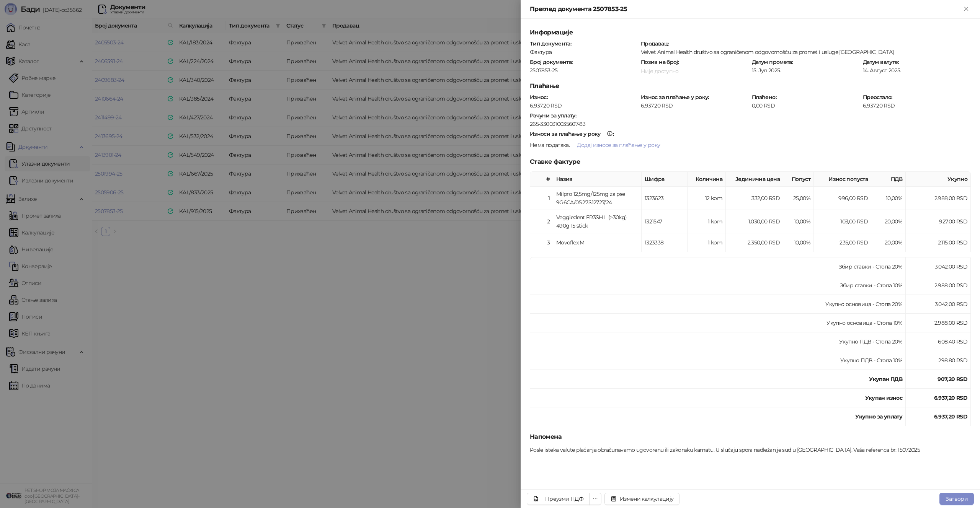
click at [346, 243] on div at bounding box center [490, 254] width 980 height 508
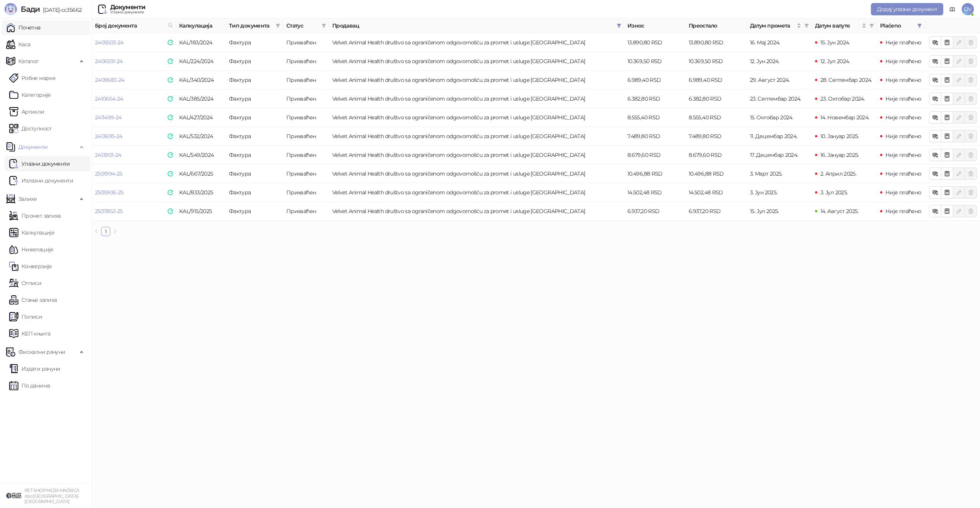
click at [41, 25] on link "Почетна" at bounding box center [23, 27] width 34 height 15
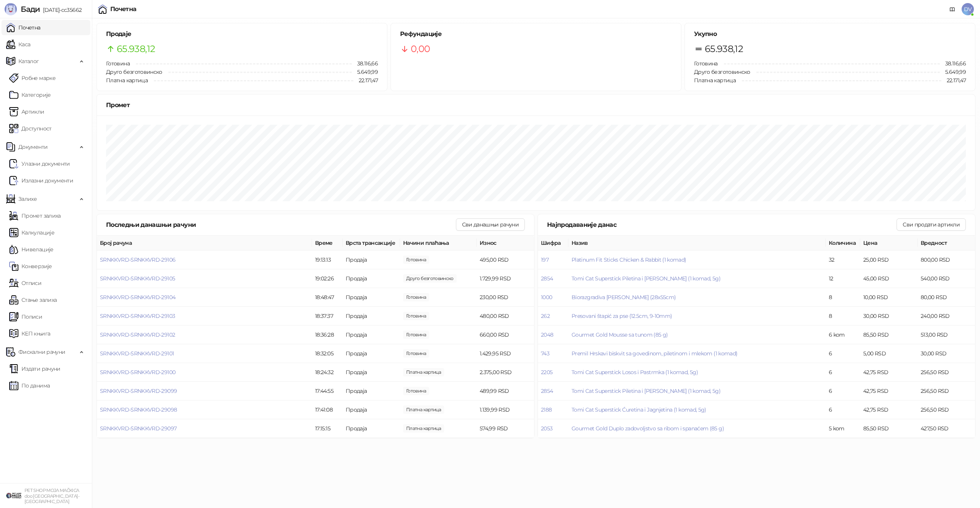
drag, startPoint x: 24, startPoint y: 46, endPoint x: 51, endPoint y: 28, distance: 32.3
click at [24, 46] on link "Каса" at bounding box center [18, 44] width 24 height 15
click at [41, 28] on link "Почетна" at bounding box center [23, 27] width 34 height 15
click at [169, 281] on span "SRNKKVRD-SRNKKVRD-29107" at bounding box center [137, 278] width 75 height 7
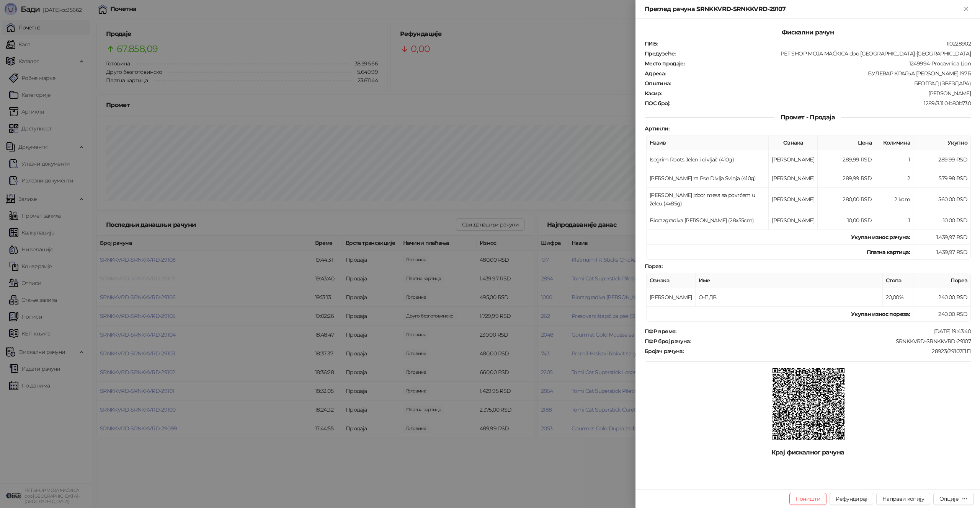
click at [169, 281] on div at bounding box center [490, 254] width 980 height 508
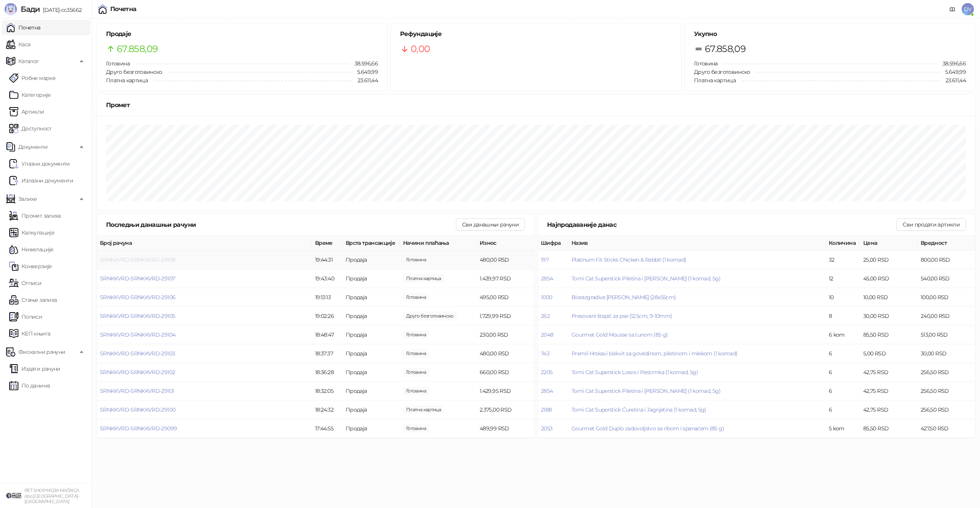
click at [160, 261] on span "SRNKKVRD-SRNKKVRD-29108" at bounding box center [137, 259] width 75 height 7
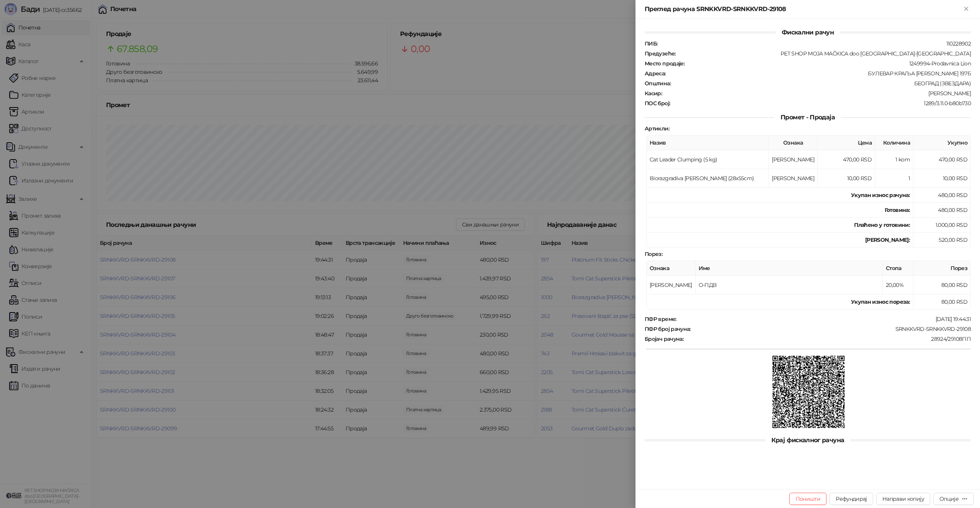
click at [161, 261] on div at bounding box center [490, 254] width 980 height 508
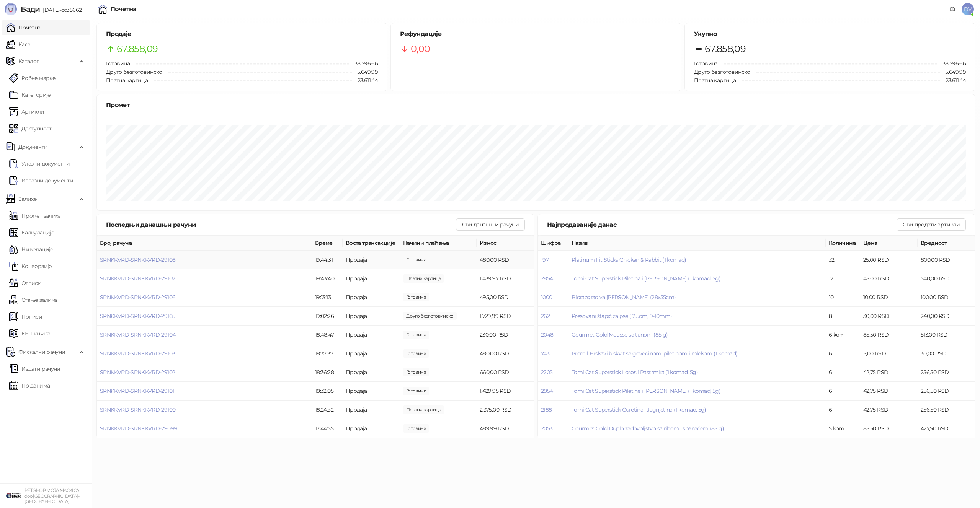
click at [161, 261] on span "SRNKKVRD-SRNKKVRD-29108" at bounding box center [137, 259] width 75 height 7
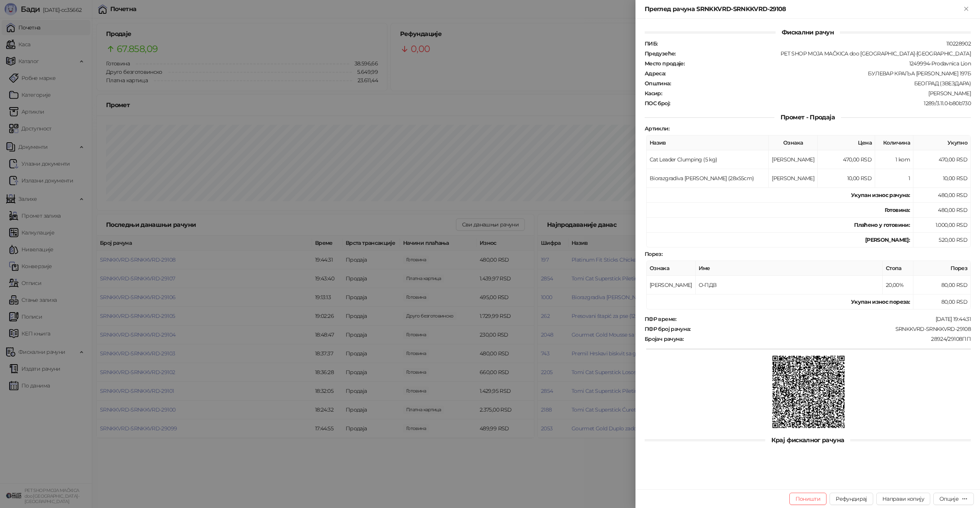
click at [461, 285] on div at bounding box center [490, 254] width 980 height 508
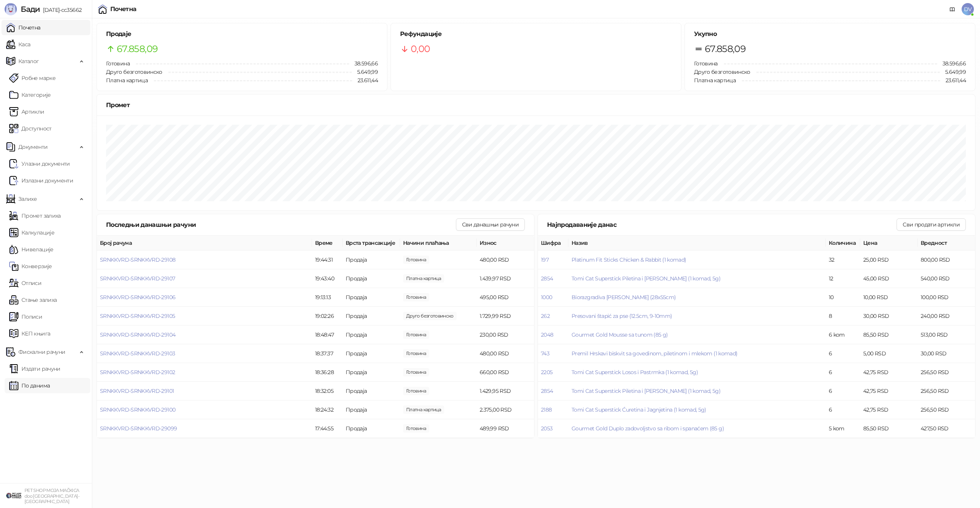
click at [50, 383] on link "По данима" at bounding box center [29, 385] width 41 height 15
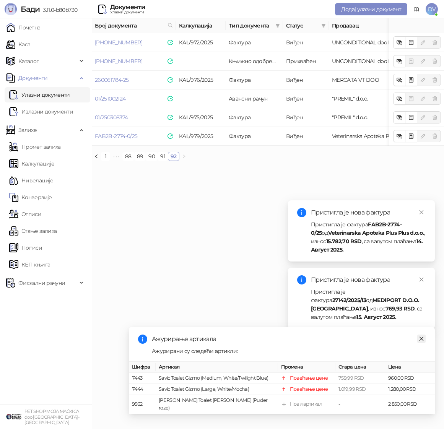
click at [421, 342] on icon "close" at bounding box center [421, 338] width 5 height 5
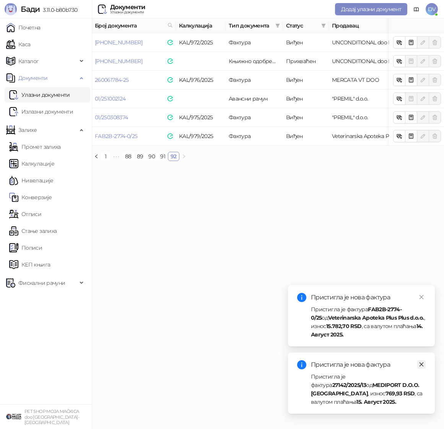
click at [423, 364] on icon "close" at bounding box center [421, 364] width 5 height 5
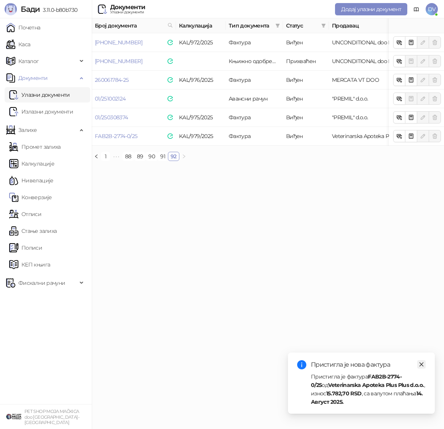
click at [422, 362] on icon "close" at bounding box center [421, 364] width 5 height 5
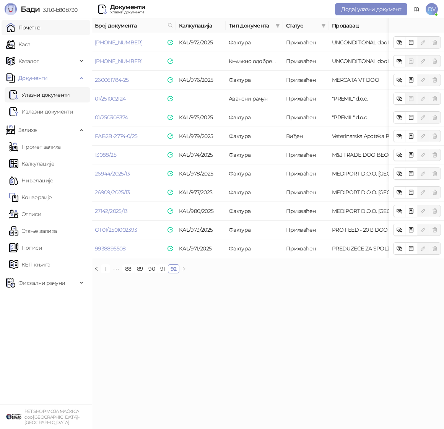
click at [41, 25] on link "Почетна" at bounding box center [23, 27] width 34 height 15
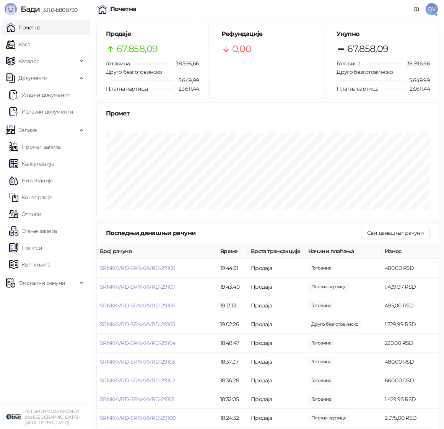
click at [211, 208] on div "18. Август Претходна година : 0,00 RSD Претходни месец : 61.779,03 RSD" at bounding box center [268, 171] width 343 height 95
click at [443, 127] on div "Продаје 67.858,09 Готовина 38.596,66 Друго безготовинско 5.649,99 Платна картиц…" at bounding box center [268, 348] width 352 height 661
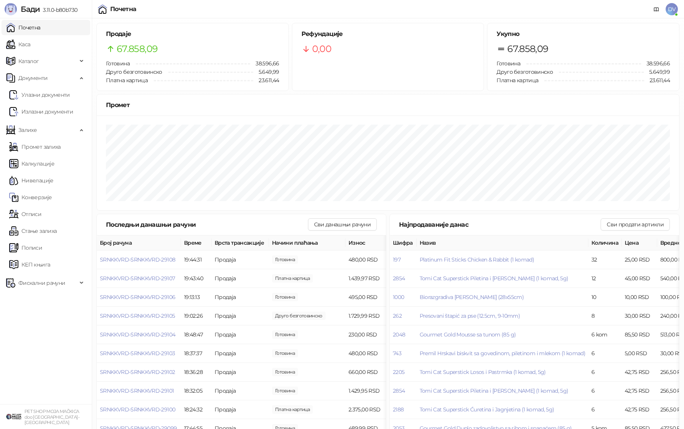
click at [199, 28] on div "Продаје 67.858,09 Готовина 38.596,66 Друго безготовинско 5.649,99 Платна картиц…" at bounding box center [193, 56] width 192 height 67
click at [30, 47] on link "Каса" at bounding box center [18, 44] width 24 height 15
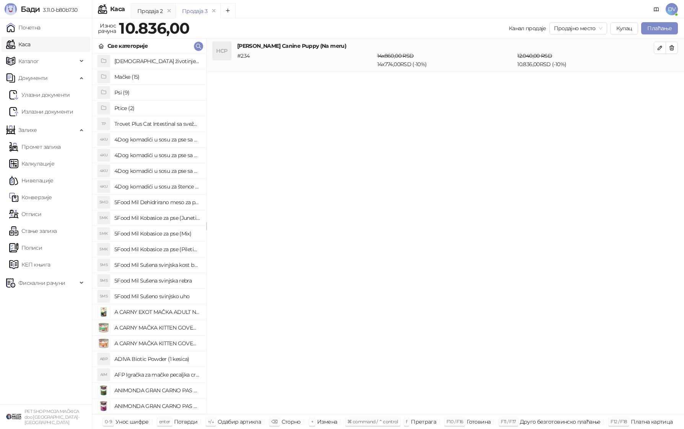
click at [64, 19] on ul "Почетна Каса Каталог Документи Улазни документи Излазни документи Залихе Промет…" at bounding box center [46, 211] width 92 height 386
click at [41, 24] on link "Почетна" at bounding box center [23, 27] width 34 height 15
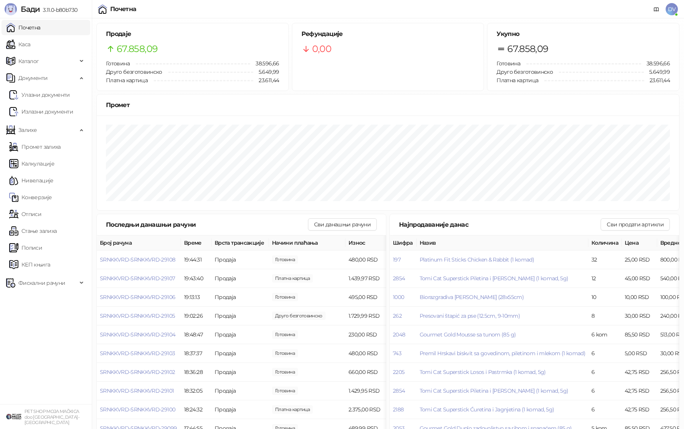
click at [30, 47] on link "Каса" at bounding box center [18, 44] width 24 height 15
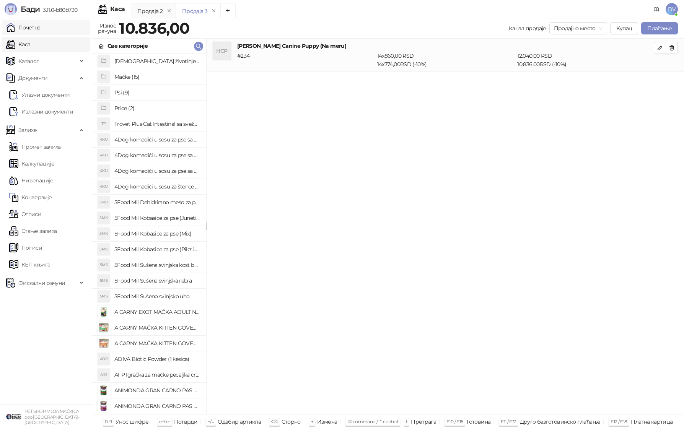
click at [41, 23] on link "Почетна" at bounding box center [23, 27] width 34 height 15
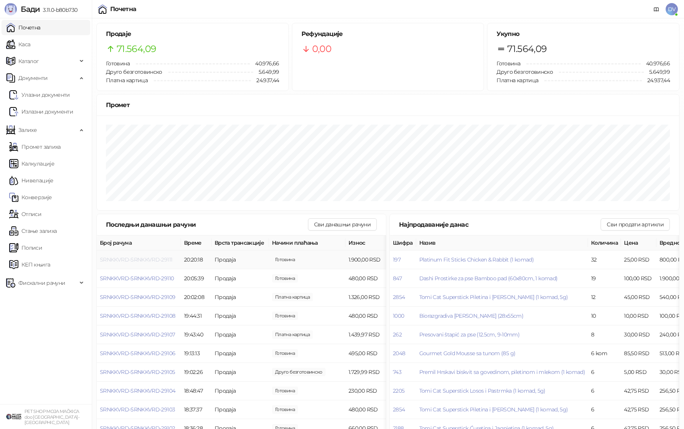
click at [158, 259] on span "SRNKKVRD-SRNKKVRD-29111" at bounding box center [136, 259] width 72 height 7
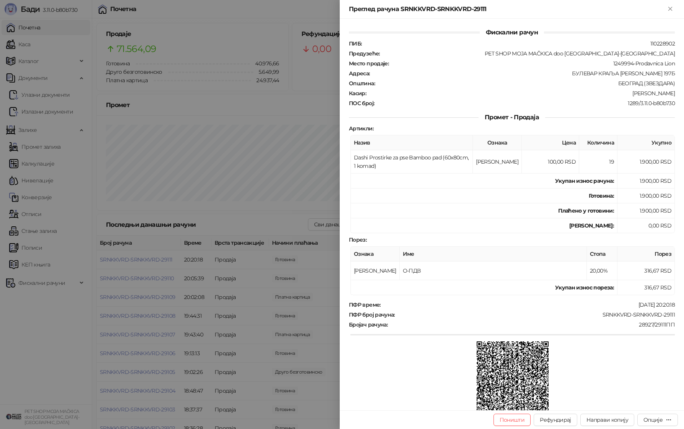
click at [183, 286] on div at bounding box center [342, 214] width 684 height 429
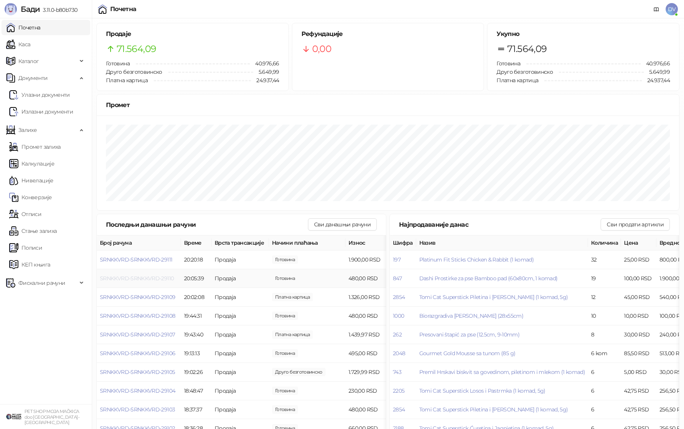
click at [160, 277] on span "SRNKKVRD-SRNKKVRD-29110" at bounding box center [137, 278] width 74 height 7
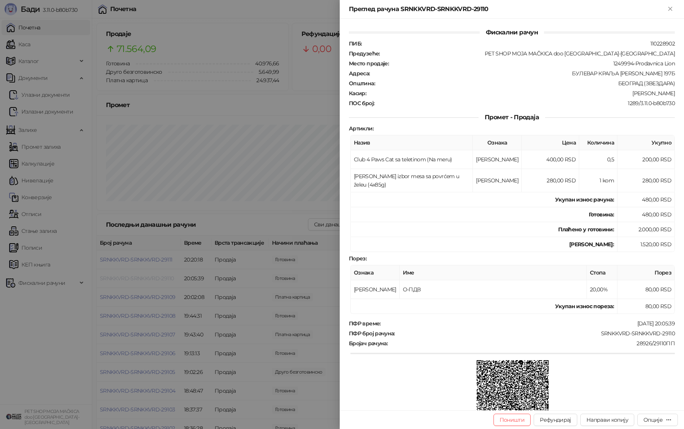
click at [160, 277] on div at bounding box center [342, 214] width 684 height 429
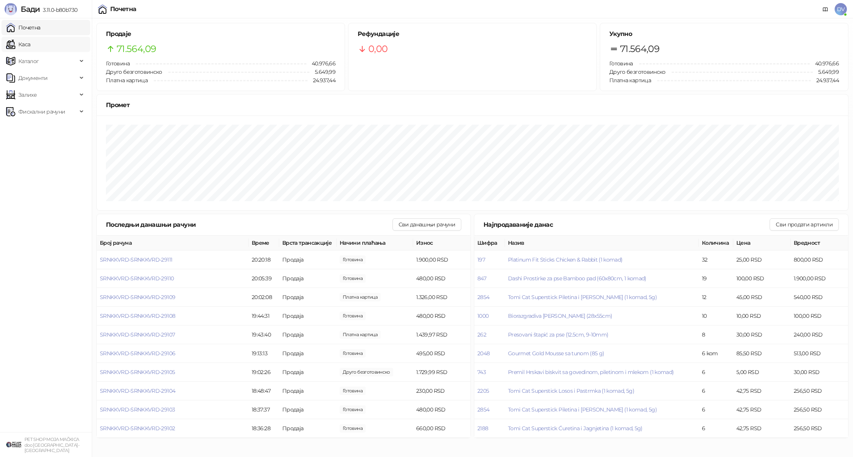
click at [30, 37] on link "Каса" at bounding box center [18, 44] width 24 height 15
click at [41, 29] on link "Почетна" at bounding box center [23, 27] width 34 height 15
